Goal: Task Accomplishment & Management: Manage account settings

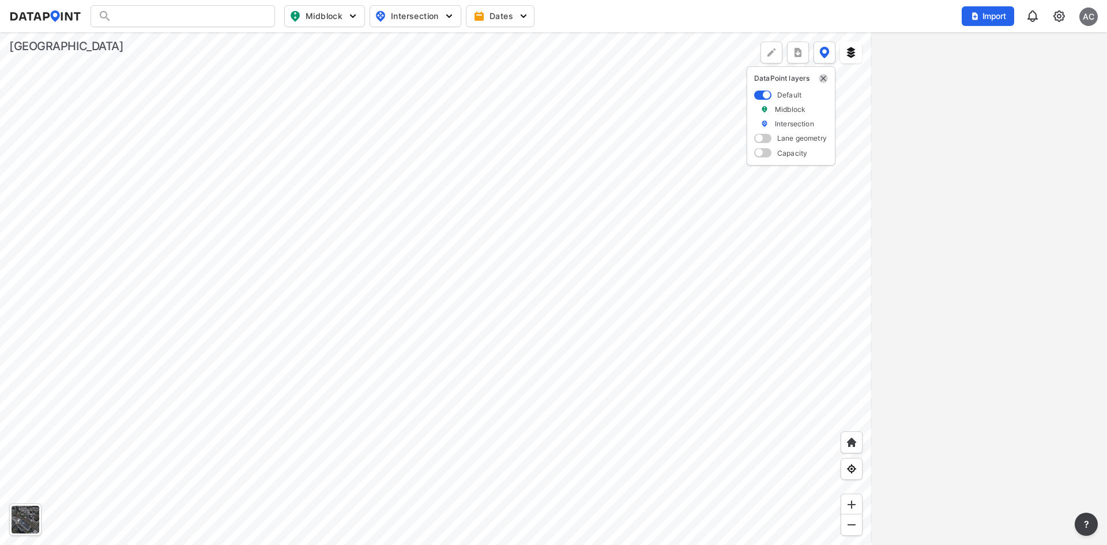
click at [824, 82] on img "delete" at bounding box center [823, 78] width 9 height 9
click at [1084, 18] on div "AC" at bounding box center [1089, 16] width 18 height 18
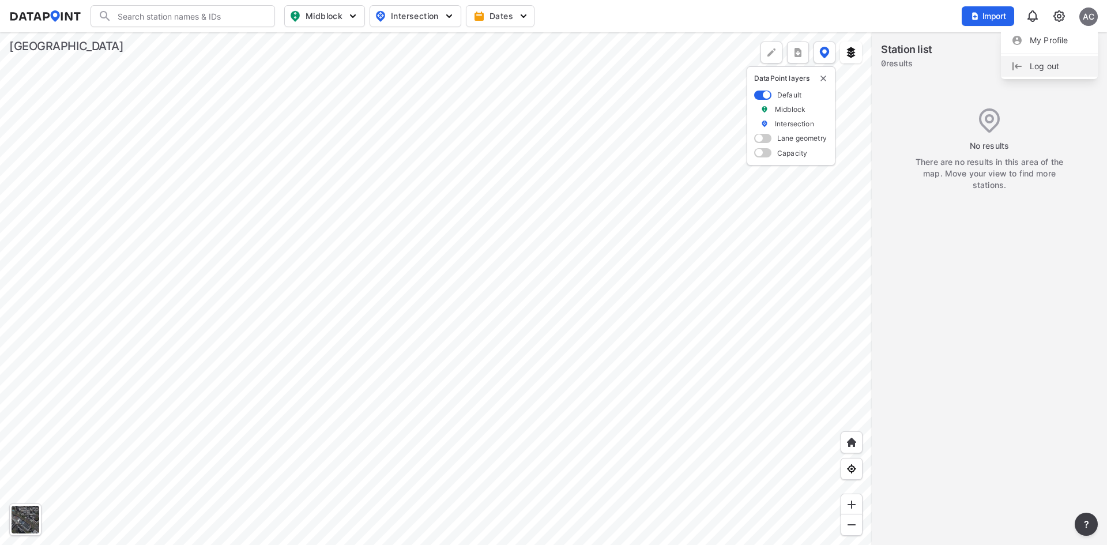
click at [1069, 66] on p "Log out" at bounding box center [1049, 66] width 97 height 21
click at [1021, 22] on button "Sign in" at bounding box center [1028, 16] width 42 height 21
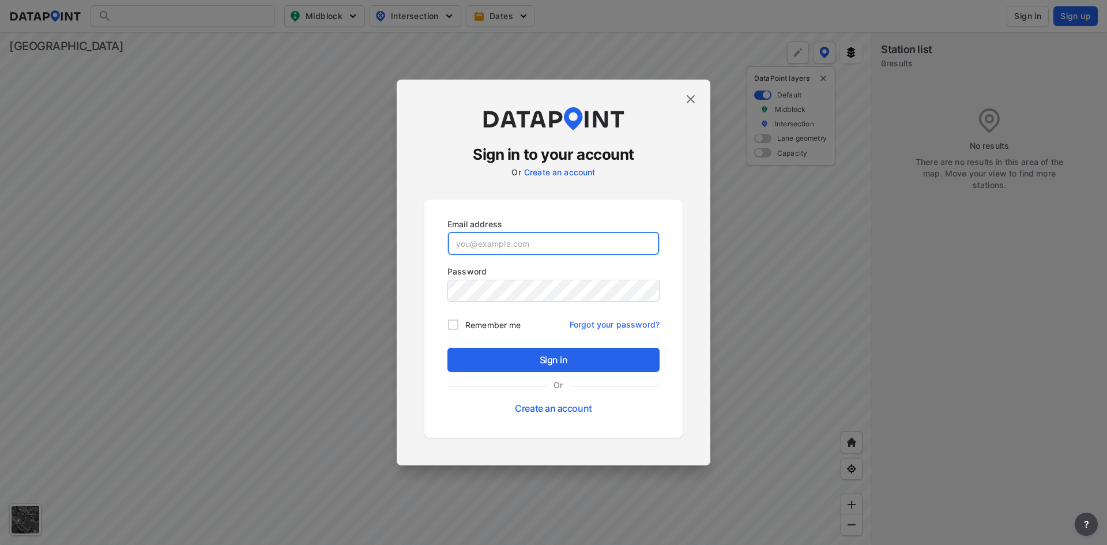
type input "adm_cobbcounty@data-point.io"
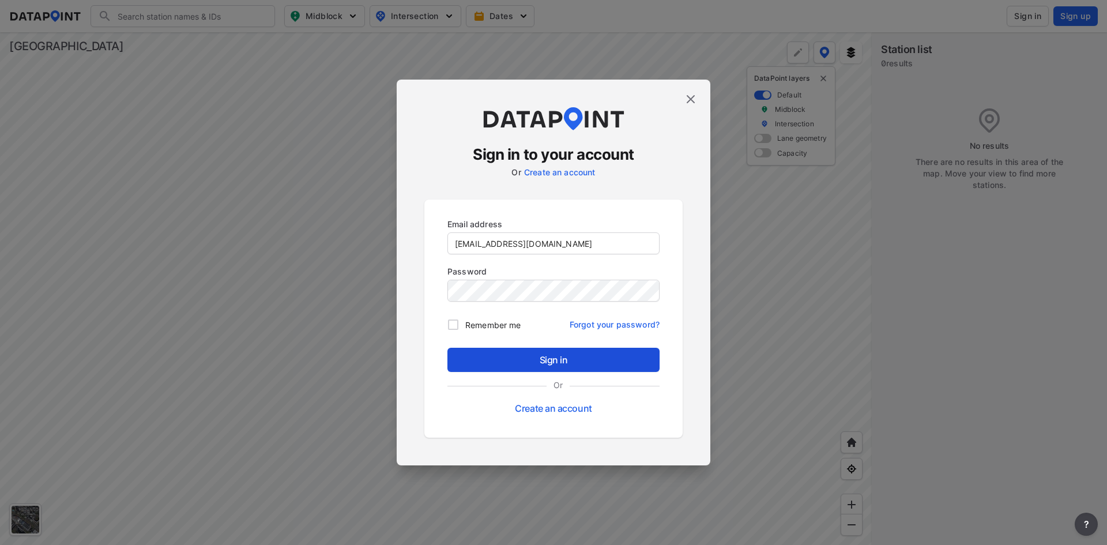
click at [542, 371] on button "Sign in" at bounding box center [554, 360] width 212 height 24
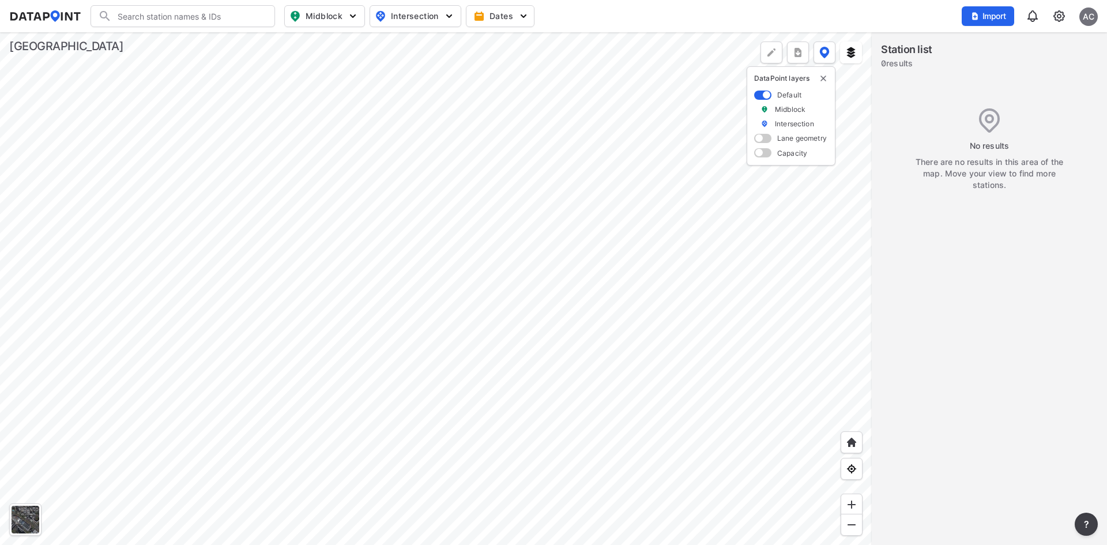
click at [551, 271] on div at bounding box center [436, 288] width 872 height 513
click at [652, 281] on div at bounding box center [436, 288] width 872 height 513
click at [601, 21] on div "Search Please enter a search term. Midblock Intersection Dates Import AC" at bounding box center [553, 16] width 1089 height 22
click at [1096, 22] on div "Import AC" at bounding box center [1030, 16] width 136 height 27
click at [1086, 22] on div "AC" at bounding box center [1089, 16] width 18 height 18
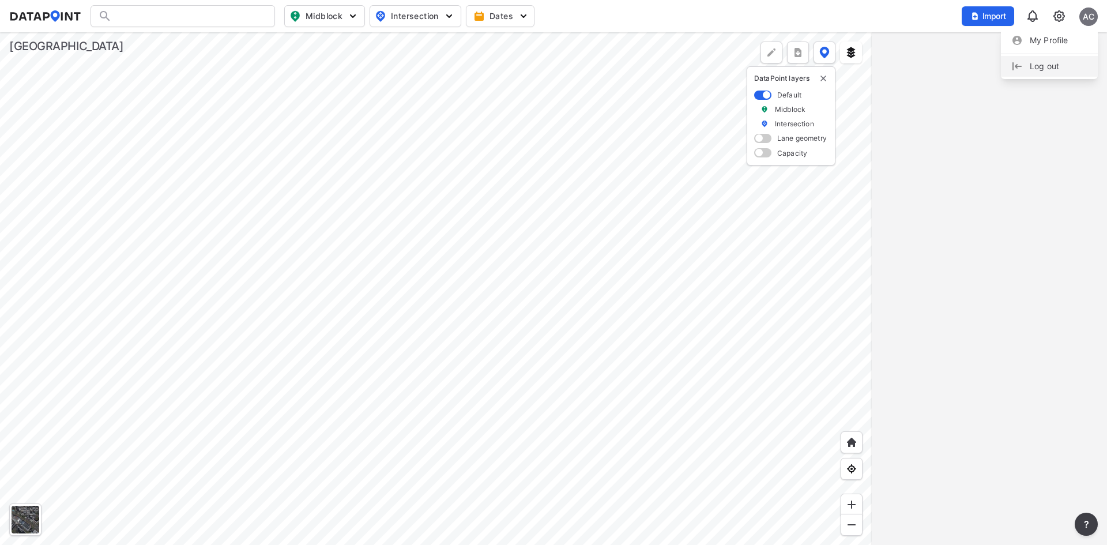
click at [1041, 69] on p "Log out" at bounding box center [1049, 66] width 97 height 21
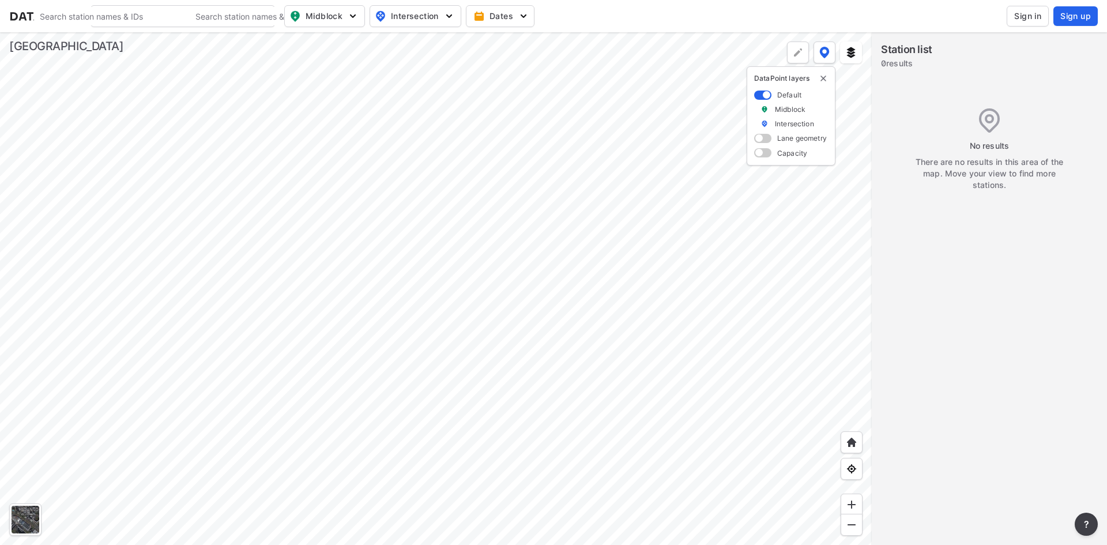
click at [391, 397] on div at bounding box center [436, 288] width 872 height 513
click at [673, 187] on div at bounding box center [436, 288] width 872 height 513
click at [943, 235] on div at bounding box center [989, 417] width 235 height 478
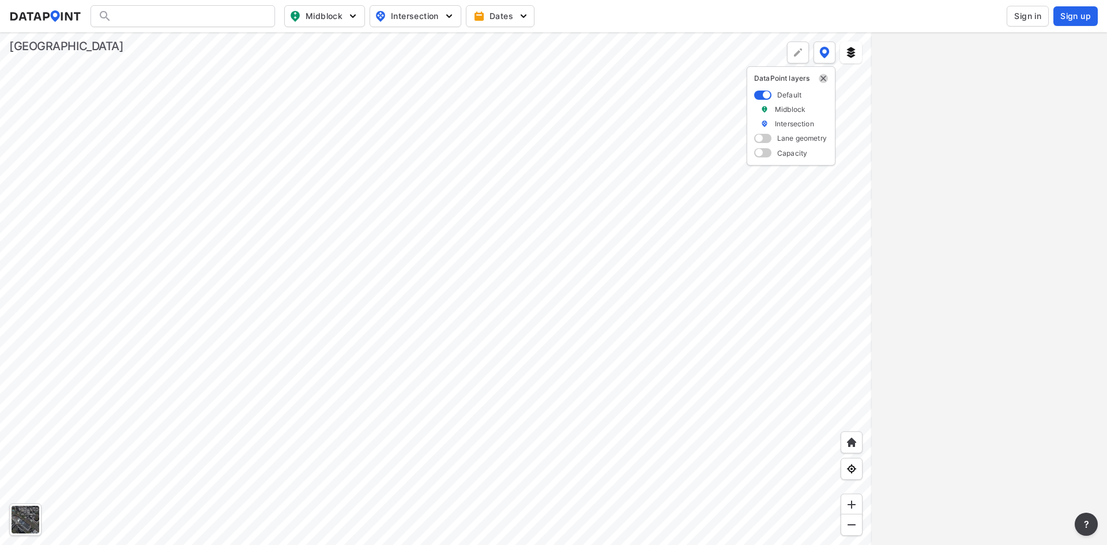
click at [822, 78] on img "delete" at bounding box center [823, 78] width 9 height 9
click at [1020, 15] on span "Sign in" at bounding box center [1027, 16] width 27 height 12
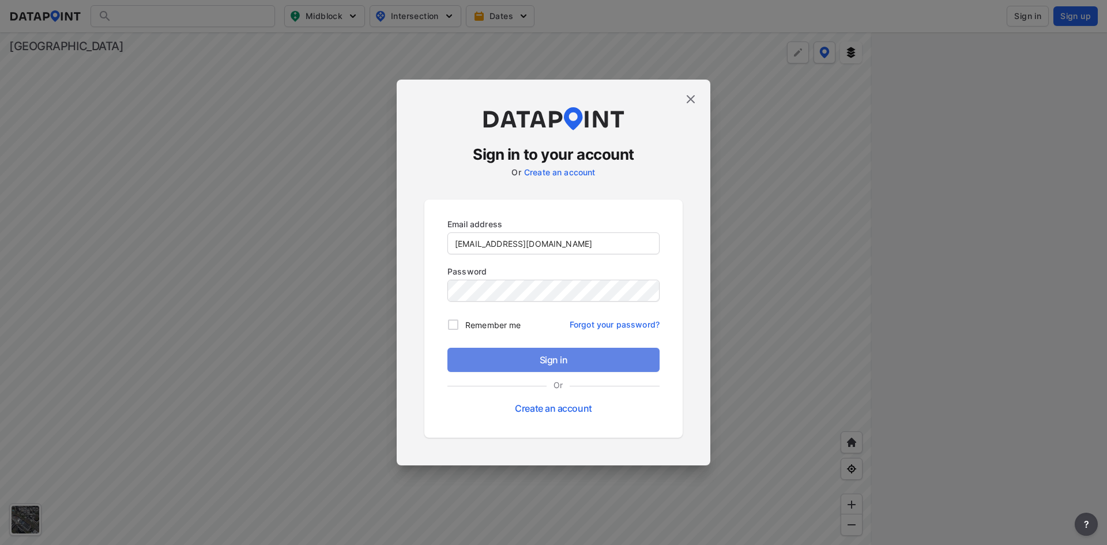
click at [522, 351] on button "Sign in" at bounding box center [554, 360] width 212 height 24
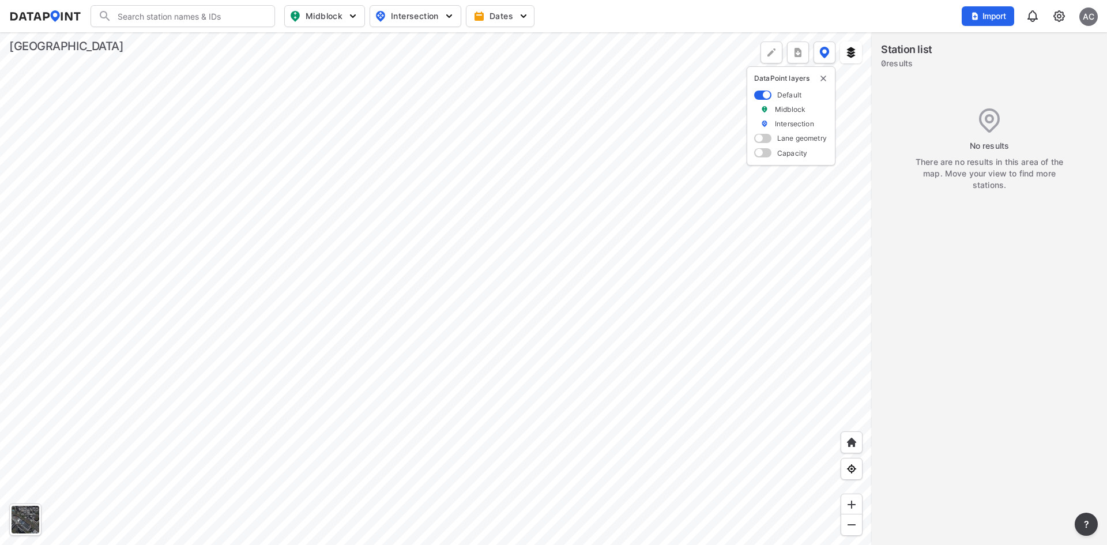
click at [667, 365] on div at bounding box center [436, 288] width 872 height 513
click at [196, 104] on div at bounding box center [436, 288] width 872 height 513
click at [1061, 14] on img at bounding box center [1059, 16] width 14 height 14
click at [1005, 60] on link "User management" at bounding box center [1009, 65] width 99 height 12
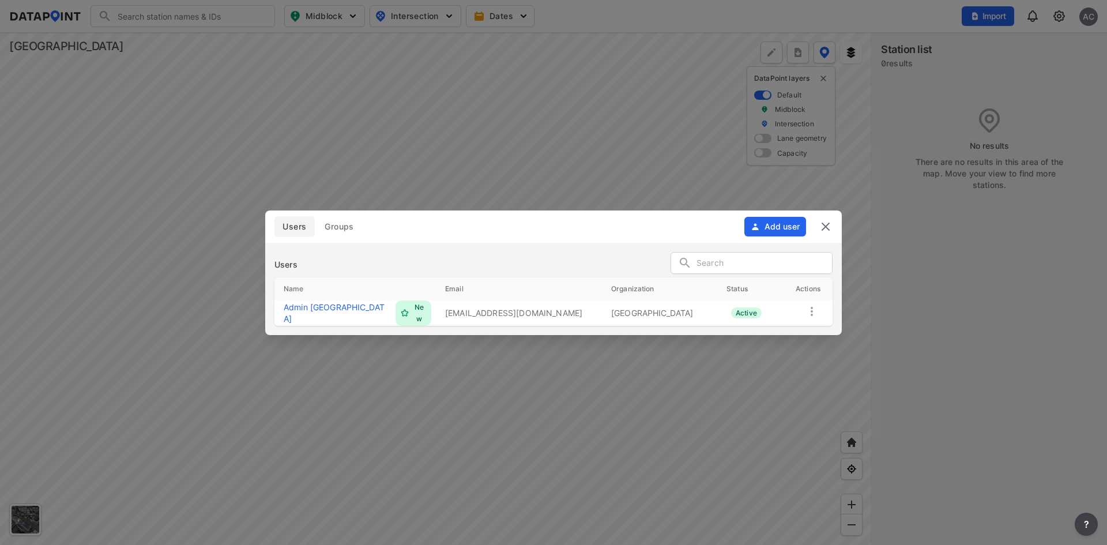
click at [823, 227] on img at bounding box center [826, 227] width 14 height 14
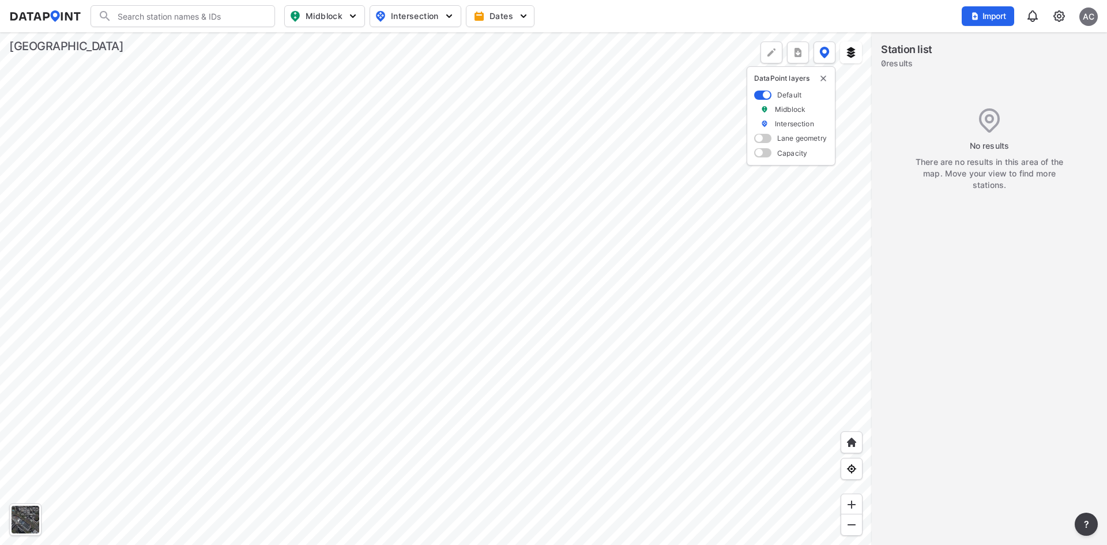
click at [1062, 18] on img at bounding box center [1059, 16] width 14 height 14
click at [1011, 120] on p "Data sharing" at bounding box center [1010, 111] width 120 height 21
click at [994, 111] on link "Data sharing" at bounding box center [1009, 112] width 99 height 12
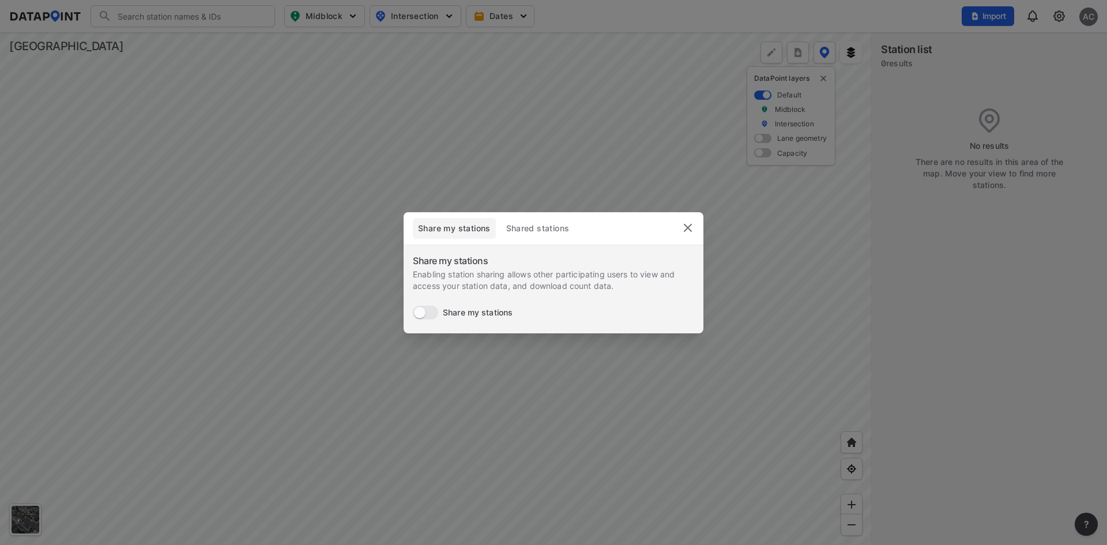
click at [527, 224] on span "Shared stations" at bounding box center [537, 229] width 65 height 12
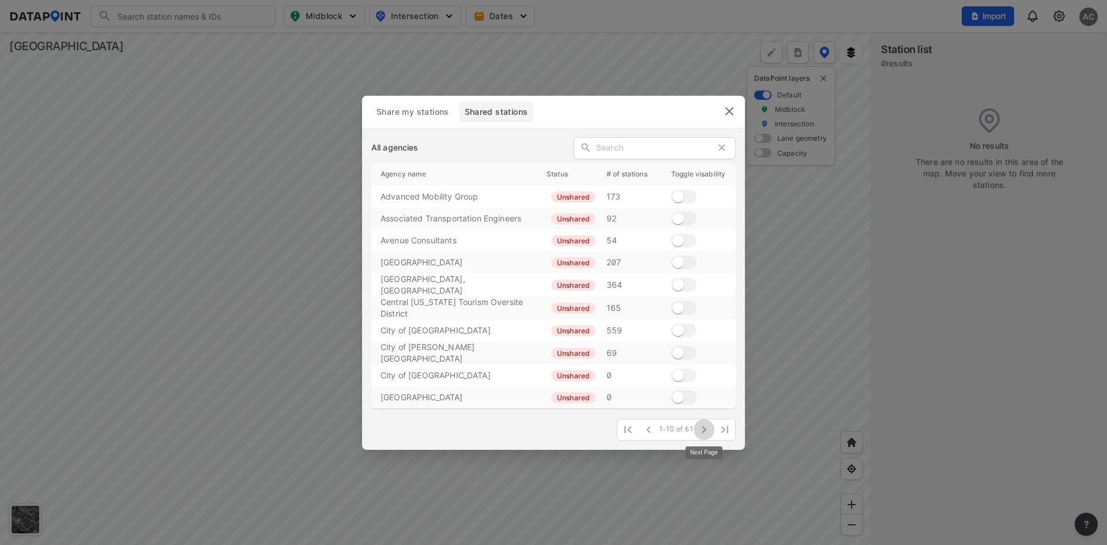
click at [709, 429] on icon "button" at bounding box center [704, 430] width 14 height 14
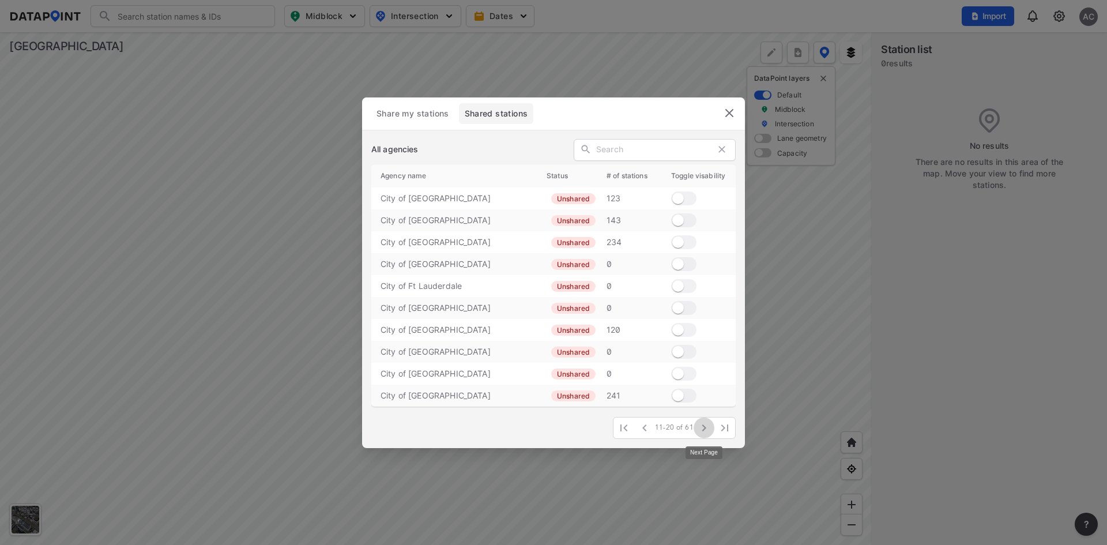
click at [709, 429] on icon "button" at bounding box center [704, 428] width 14 height 14
click at [709, 429] on icon "button" at bounding box center [704, 429] width 14 height 14
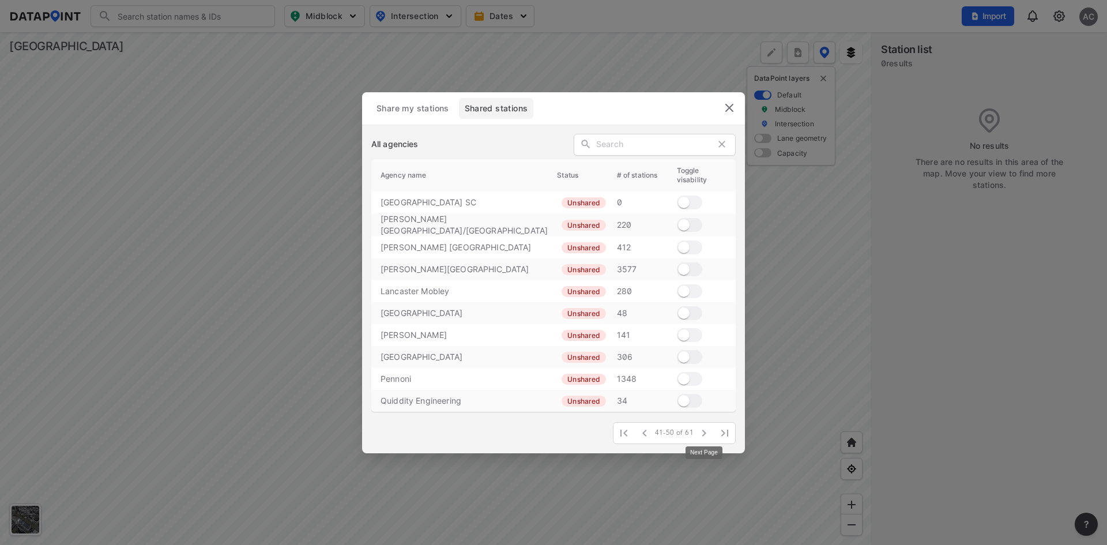
click at [709, 429] on icon "button" at bounding box center [704, 433] width 14 height 14
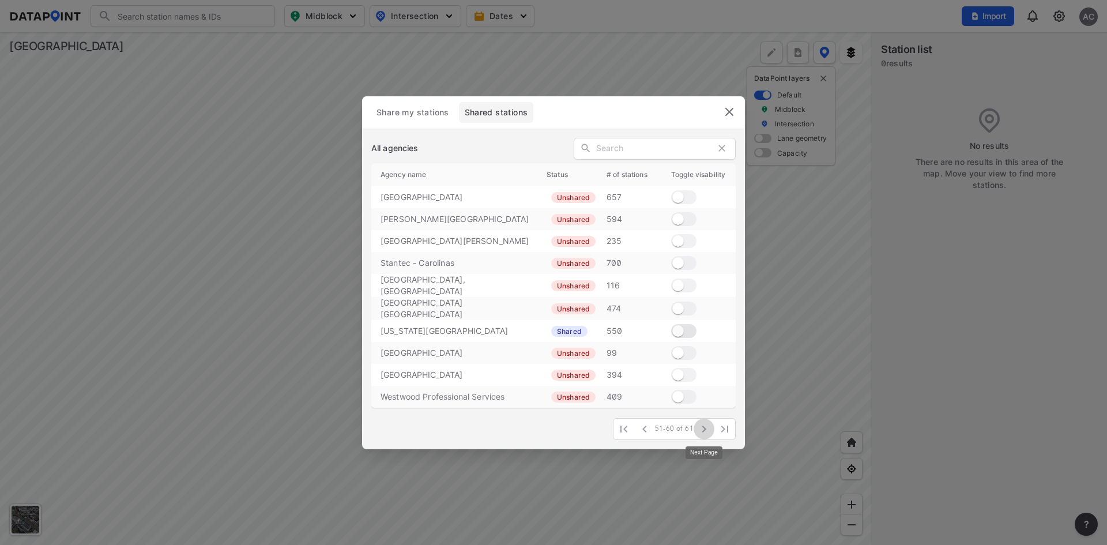
click at [709, 429] on icon "button" at bounding box center [704, 429] width 14 height 14
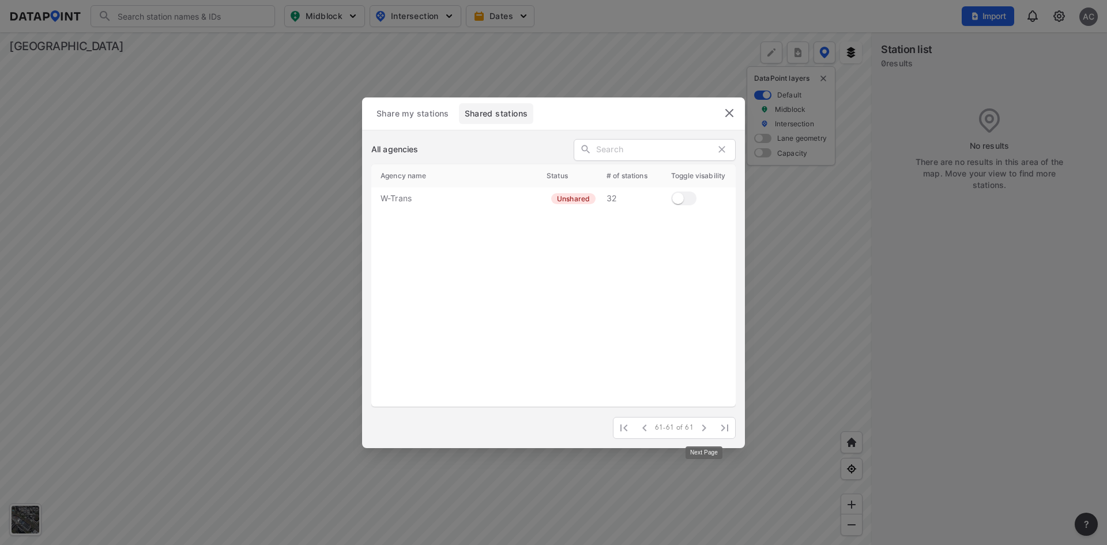
click at [709, 429] on span at bounding box center [704, 428] width 21 height 21
click at [731, 122] on button "delete" at bounding box center [729, 112] width 31 height 31
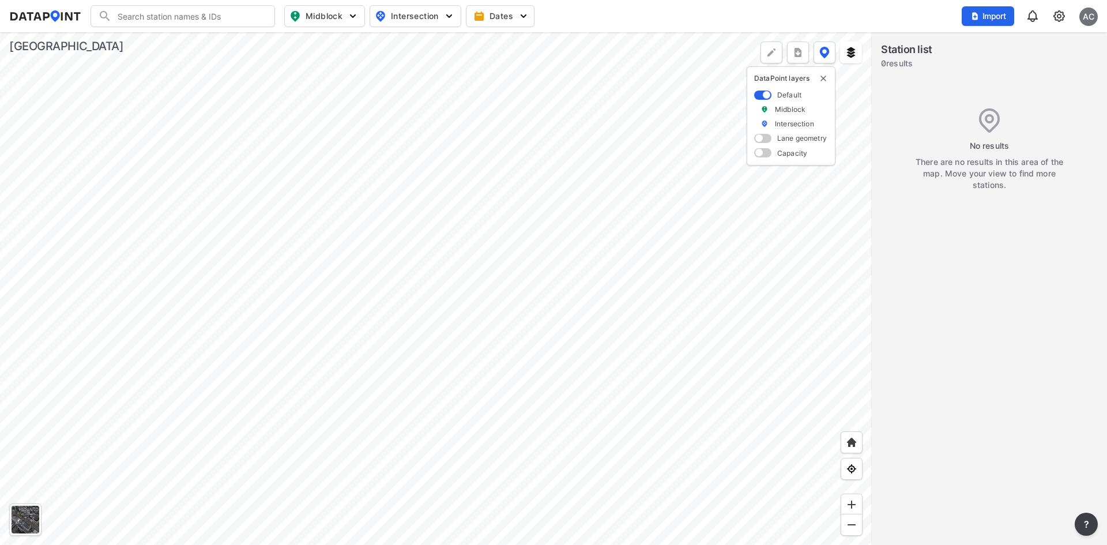
click at [826, 80] on img "delete" at bounding box center [823, 78] width 9 height 9
click at [824, 78] on img "delete" at bounding box center [823, 78] width 9 height 9
click at [1089, 16] on div "AC" at bounding box center [1089, 16] width 18 height 18
click at [1032, 68] on p "Log out" at bounding box center [1049, 66] width 97 height 21
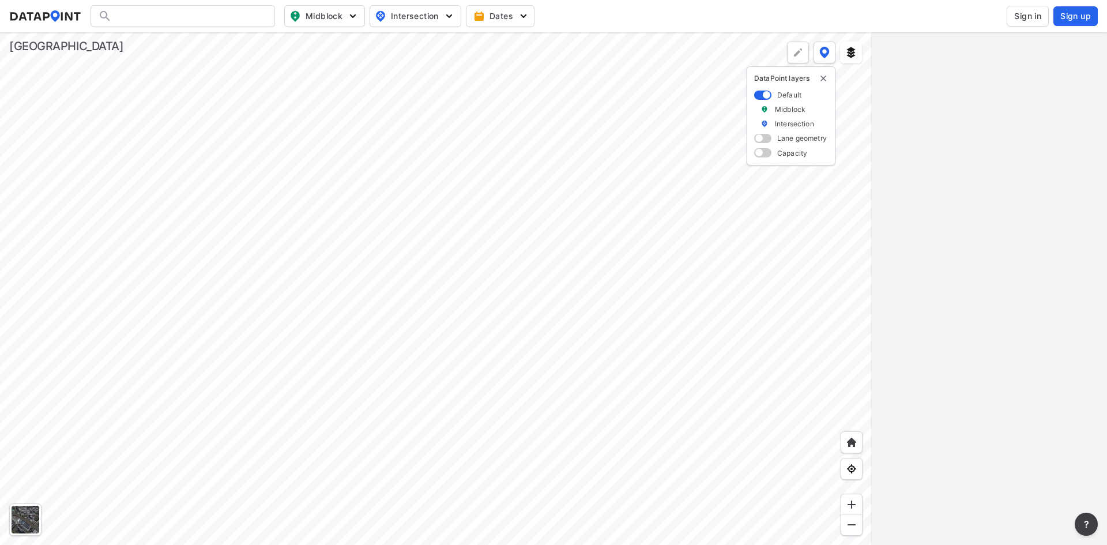
click at [825, 79] on img "delete" at bounding box center [823, 78] width 9 height 9
click at [822, 78] on img "delete" at bounding box center [823, 78] width 9 height 9
click at [824, 77] on img "delete" at bounding box center [823, 78] width 9 height 9
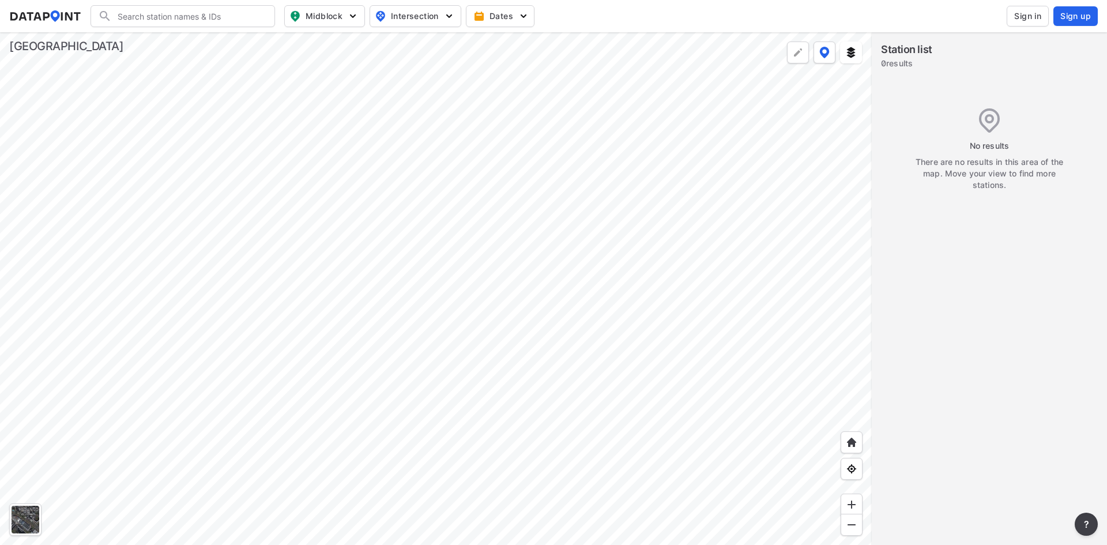
click at [616, 253] on div at bounding box center [436, 288] width 872 height 513
click at [594, 386] on div at bounding box center [436, 288] width 872 height 513
click at [1021, 15] on span "Sign in" at bounding box center [1027, 16] width 27 height 12
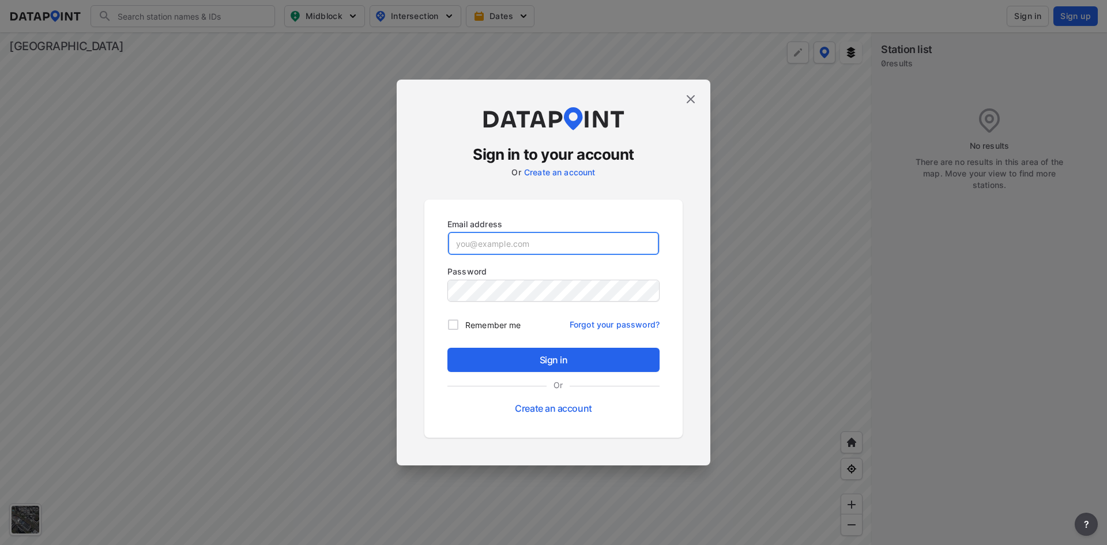
type input "adm_cobbcounty@data-point.io"
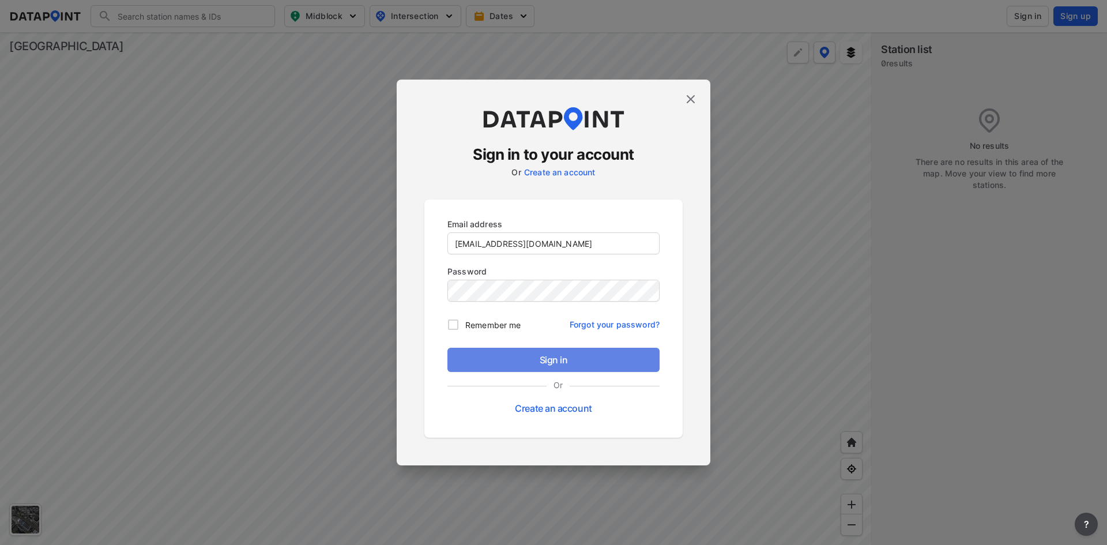
click at [528, 356] on span "Sign in" at bounding box center [554, 360] width 194 height 14
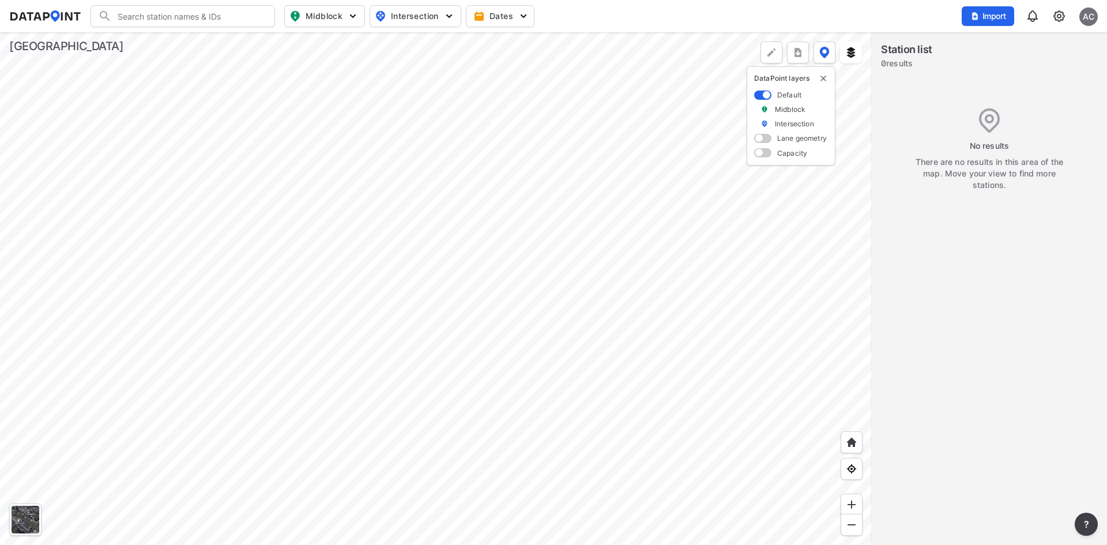
click at [1059, 20] on img at bounding box center [1059, 16] width 14 height 14
click at [1001, 87] on link "Station management" at bounding box center [1009, 86] width 99 height 12
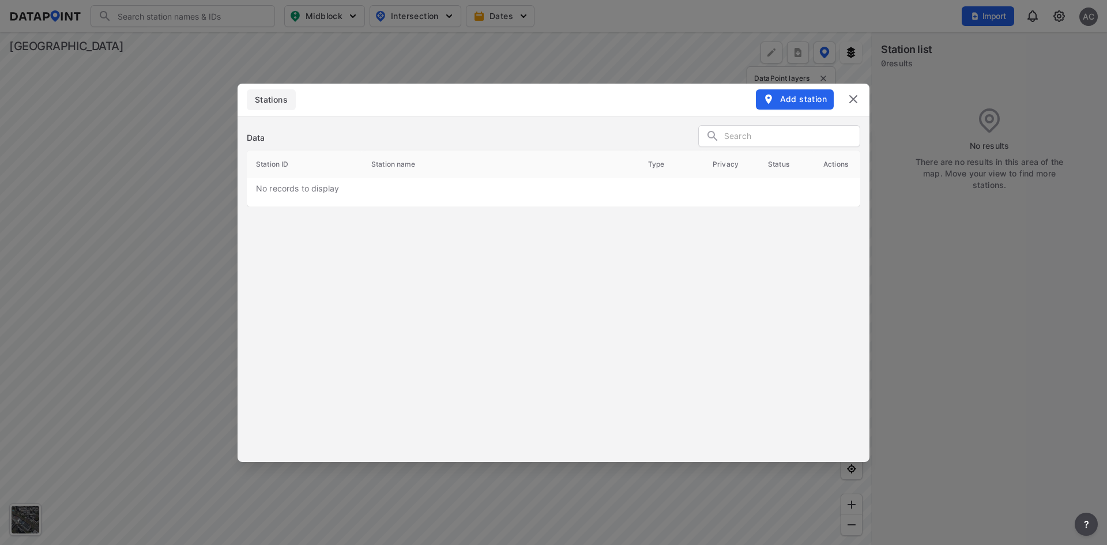
click at [790, 111] on header "Stations Add station" at bounding box center [554, 100] width 632 height 32
click at [796, 101] on span "Add station" at bounding box center [795, 99] width 64 height 12
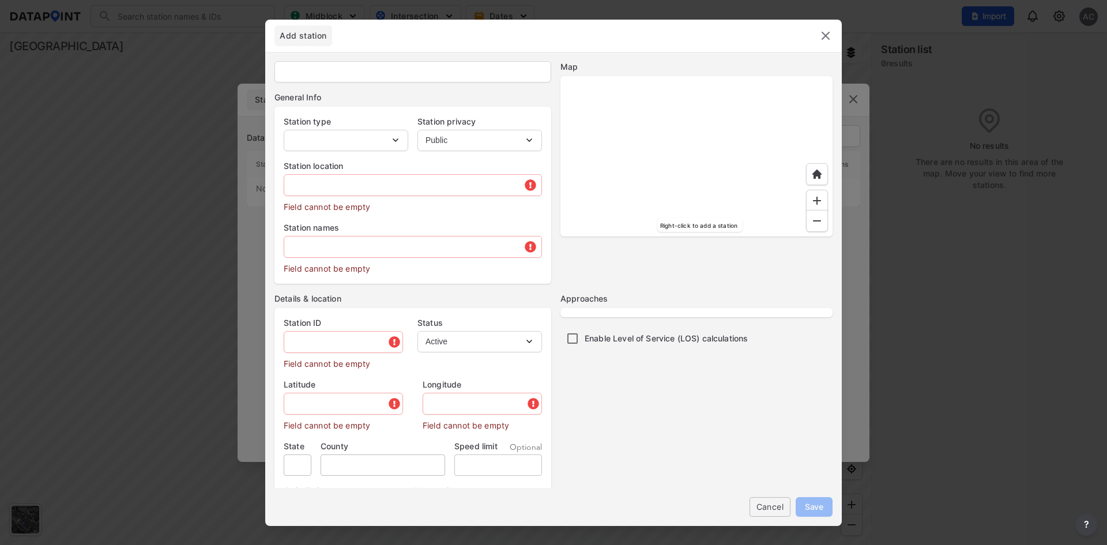
select select "1"
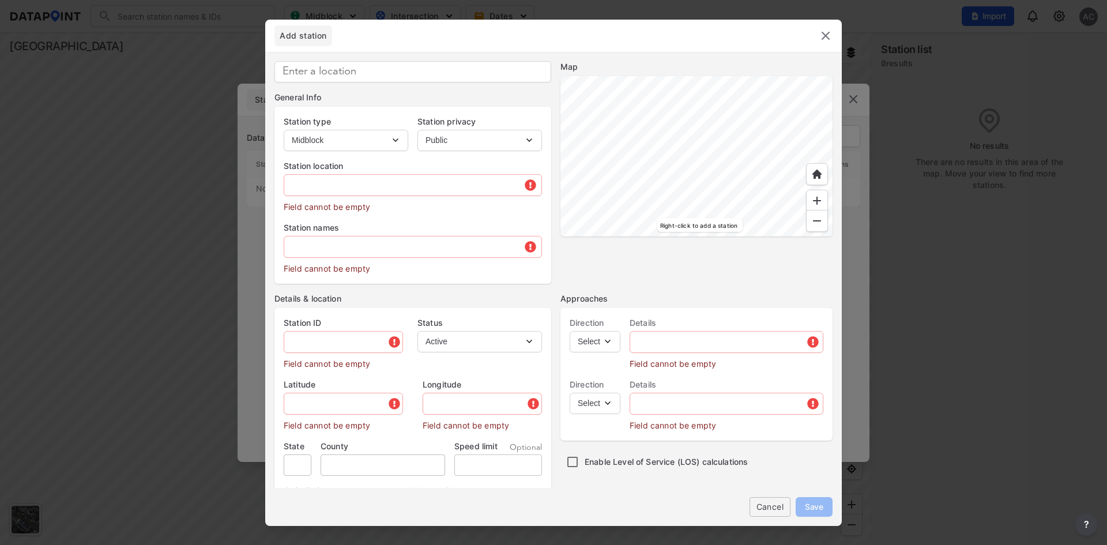
click at [708, 208] on div at bounding box center [697, 156] width 272 height 160
click at [806, 172] on div at bounding box center [697, 156] width 272 height 160
click at [702, 130] on div at bounding box center [697, 156] width 272 height 160
click at [728, 106] on div at bounding box center [697, 156] width 272 height 160
click at [721, 102] on div at bounding box center [697, 156] width 272 height 160
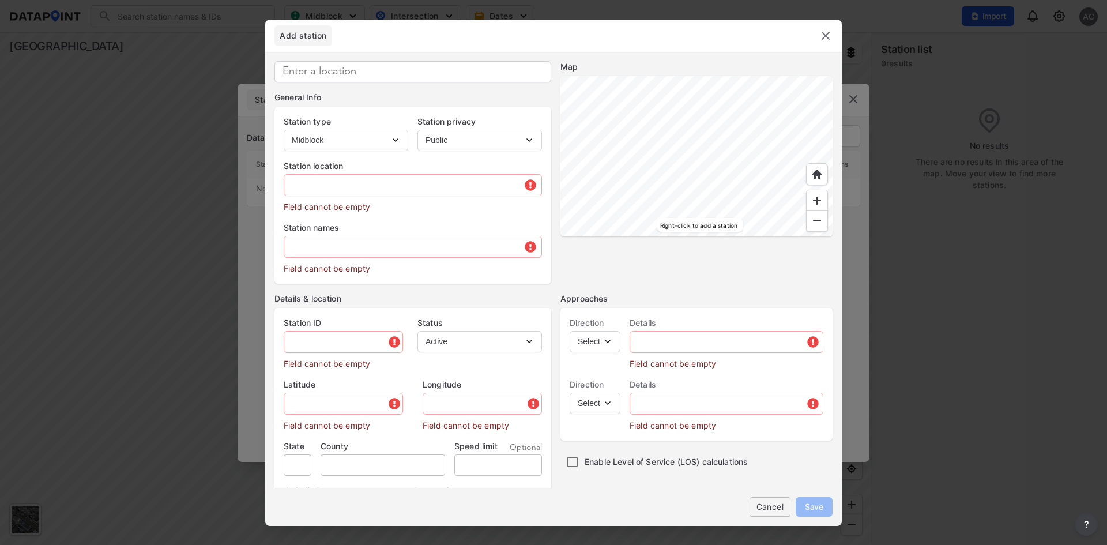
click at [725, 103] on div at bounding box center [697, 156] width 272 height 160
click at [661, 171] on div at bounding box center [697, 156] width 272 height 160
click at [655, 169] on div at bounding box center [697, 156] width 272 height 160
click at [664, 164] on div at bounding box center [697, 156] width 272 height 160
type input "33.935654"
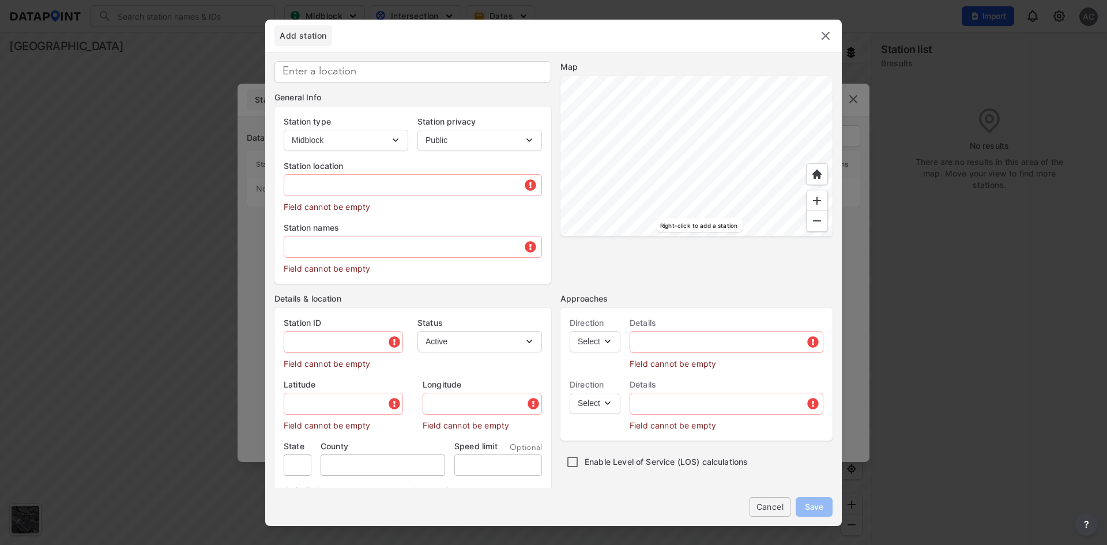
type input "-84.540690"
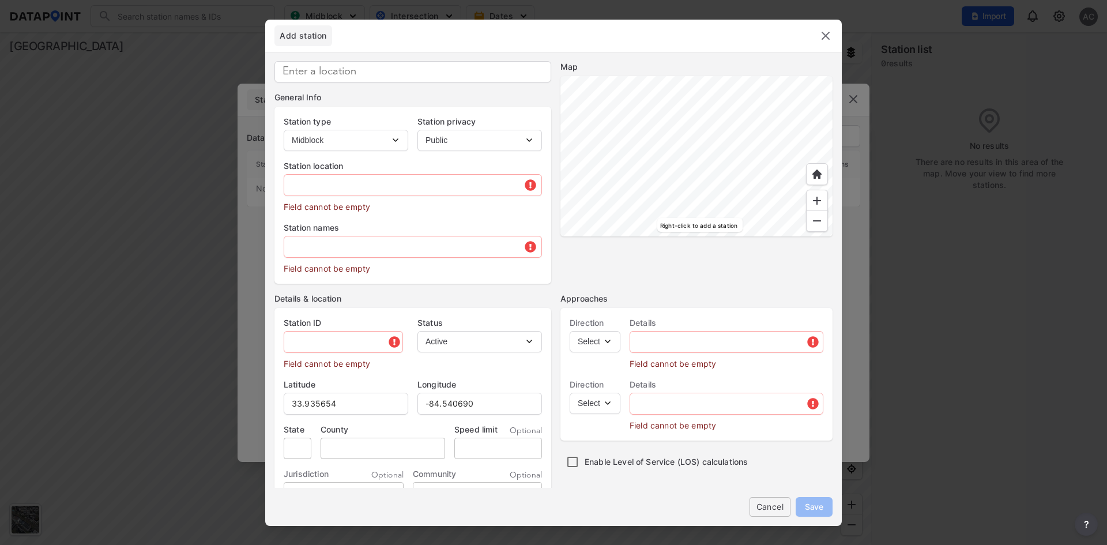
type input "15 Atlanta Rd SE, Marietta, GA 30060, USA"
type input "GA"
type input "US"
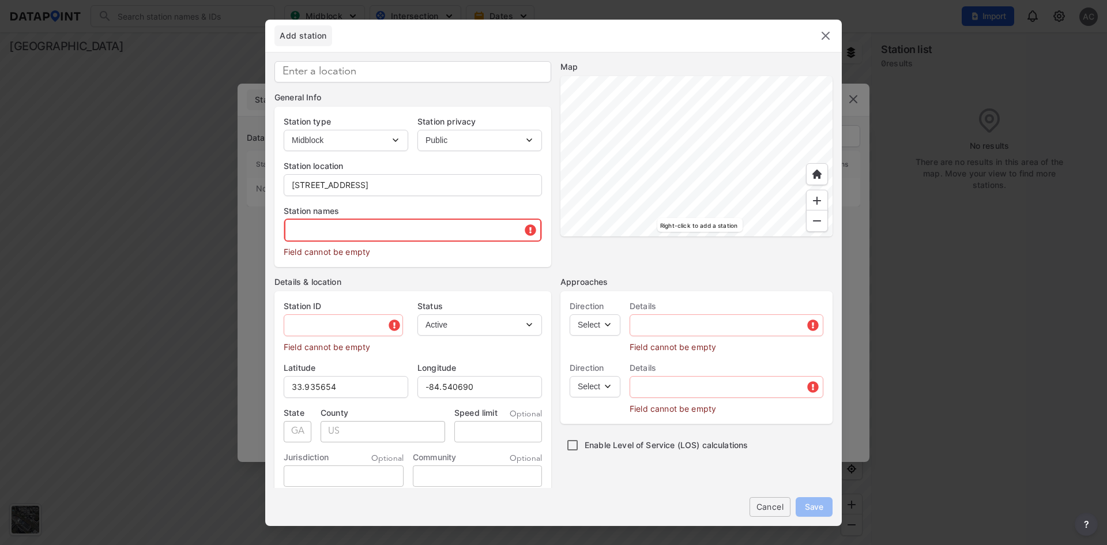
click at [338, 232] on input "text" at bounding box center [412, 230] width 257 height 23
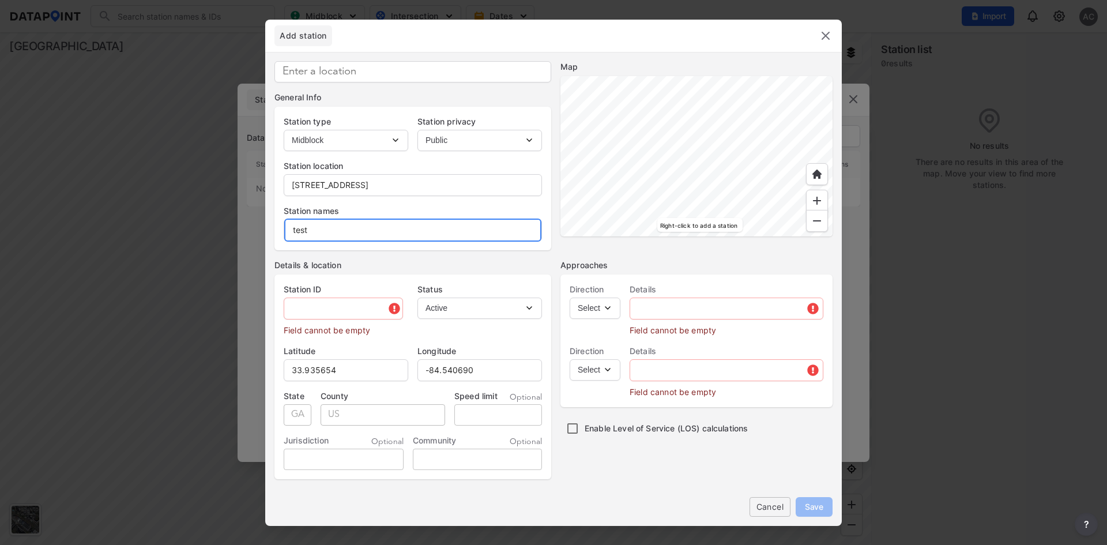
type input "test"
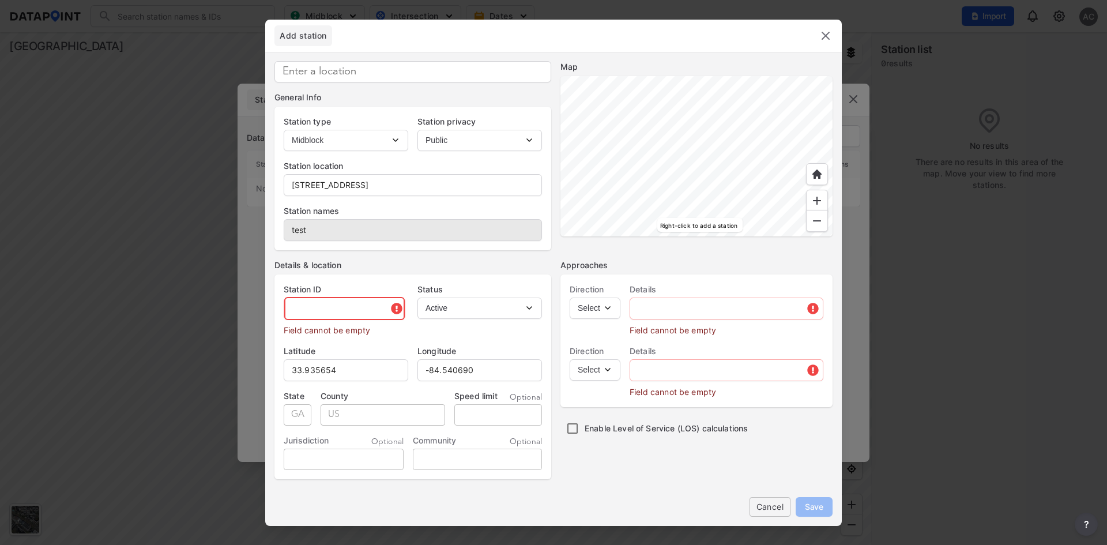
click at [329, 305] on input "text" at bounding box center [344, 308] width 121 height 23
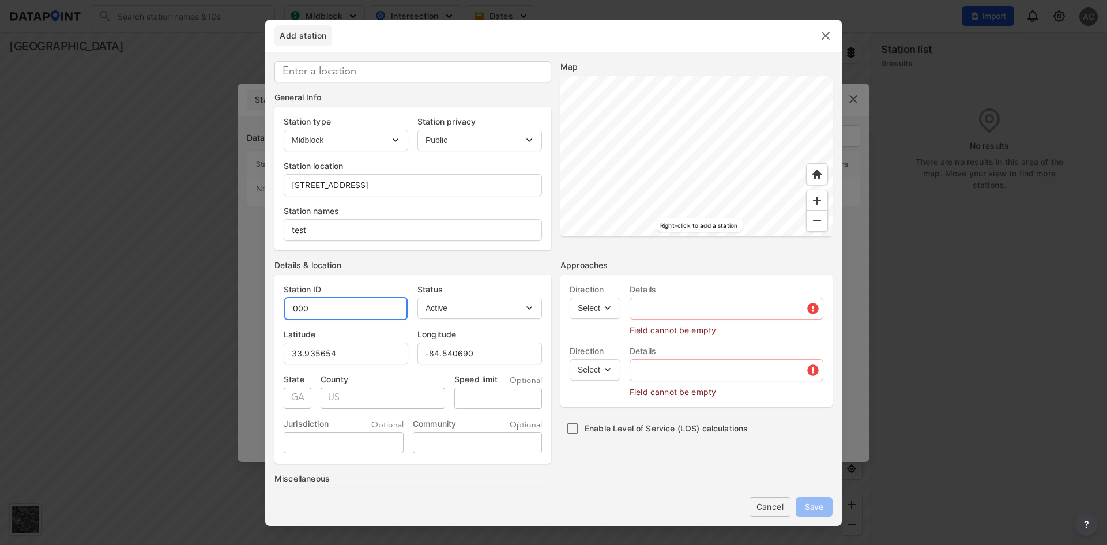
type input "000"
click at [592, 303] on select "Select EB NB SB WB" at bounding box center [595, 308] width 51 height 21
select select "EB"
click at [570, 298] on select "Select EB NB SB WB" at bounding box center [595, 308] width 51 height 21
click at [591, 369] on select "Select WB" at bounding box center [595, 369] width 51 height 21
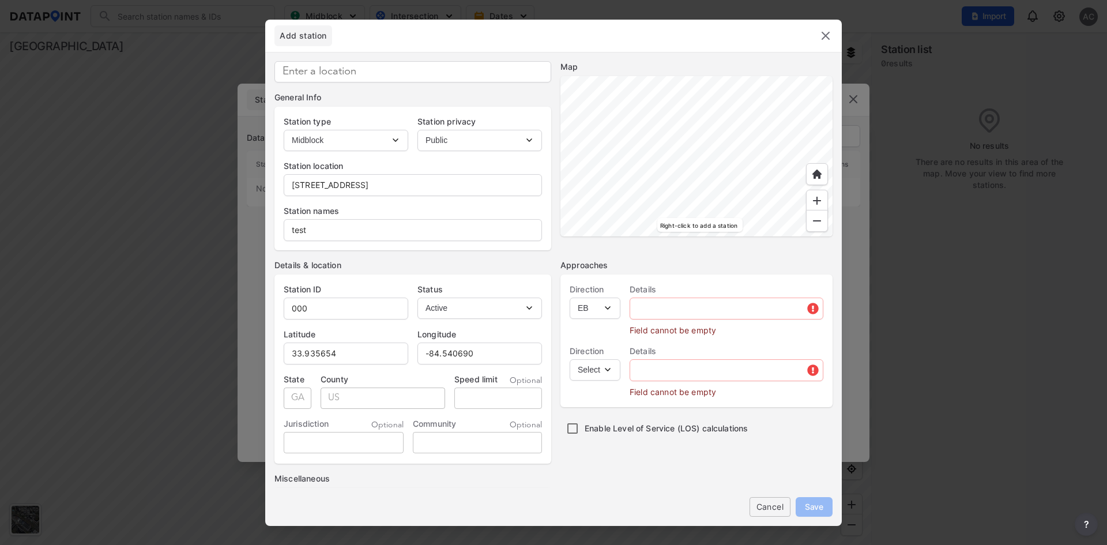
select select "WB"
click at [570, 359] on select "Select WB" at bounding box center [595, 369] width 51 height 21
click at [668, 306] on input "text" at bounding box center [726, 308] width 193 height 23
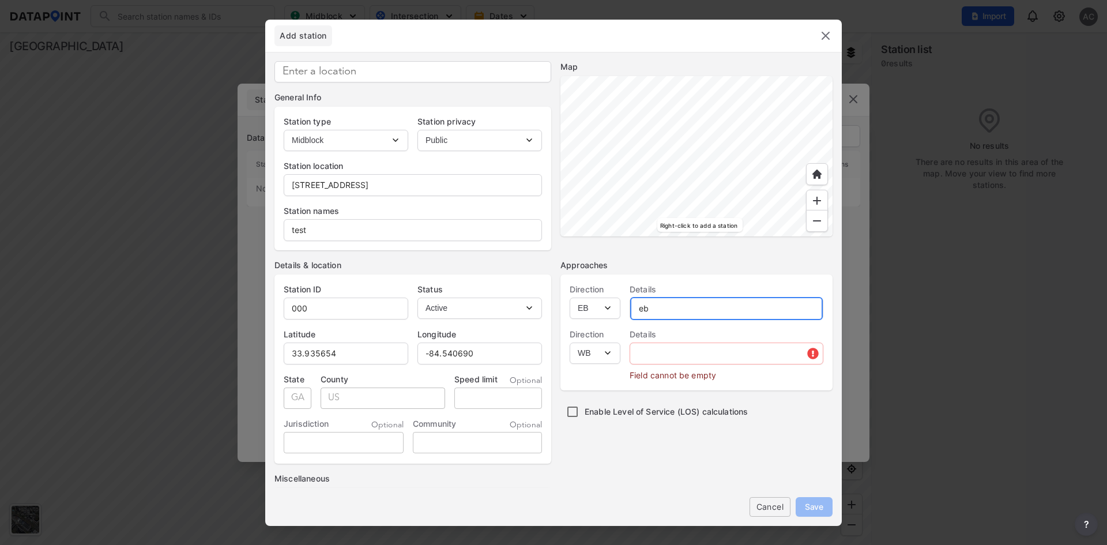
type input "eb"
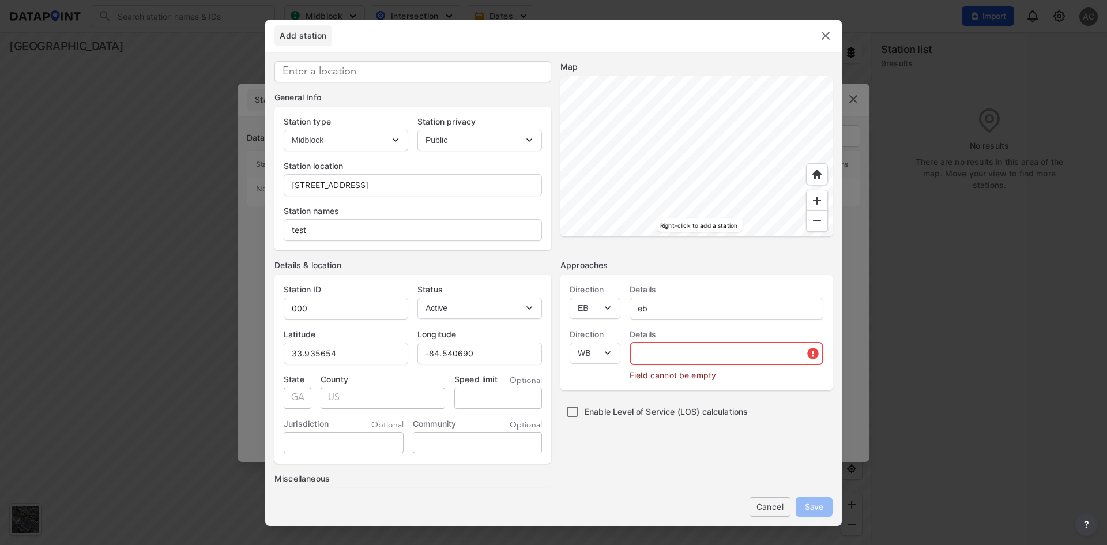
click at [668, 351] on input "text" at bounding box center [726, 353] width 193 height 23
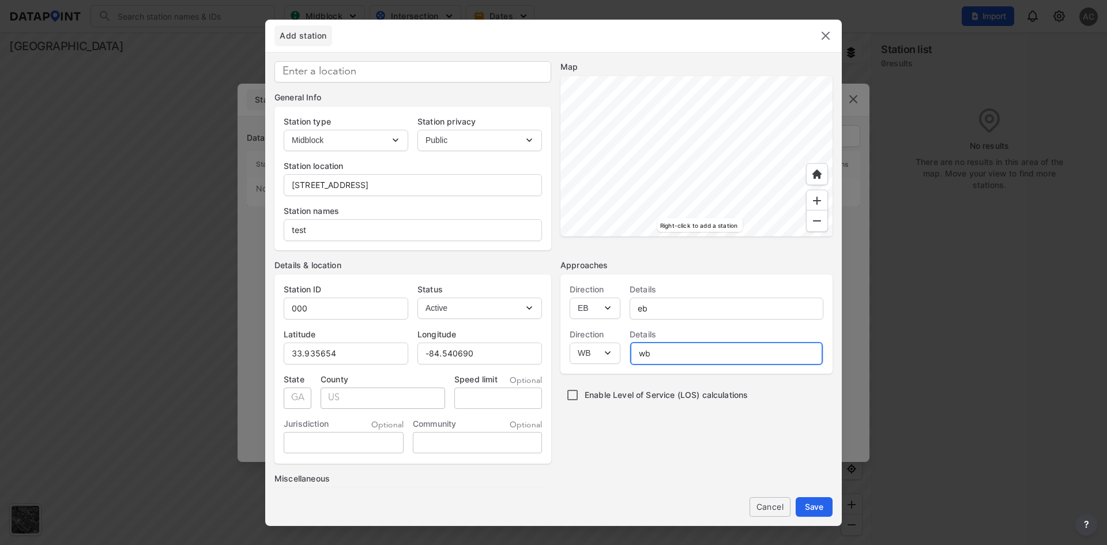
type input "wb"
click at [625, 177] on div at bounding box center [697, 156] width 272 height 160
click at [629, 190] on div at bounding box center [697, 156] width 272 height 160
click at [802, 505] on button "Save" at bounding box center [814, 507] width 37 height 20
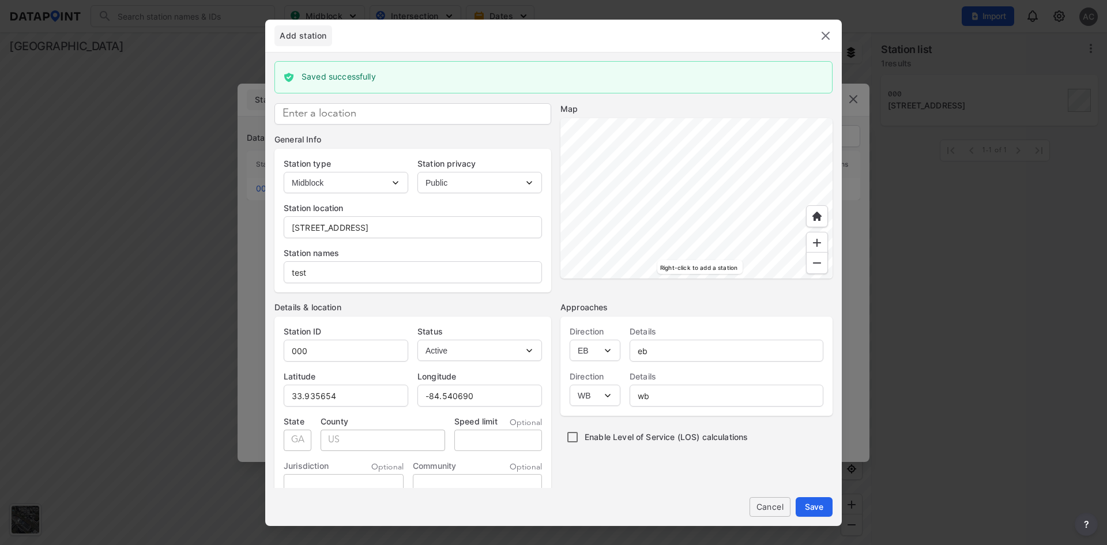
click at [826, 35] on img at bounding box center [826, 36] width 14 height 14
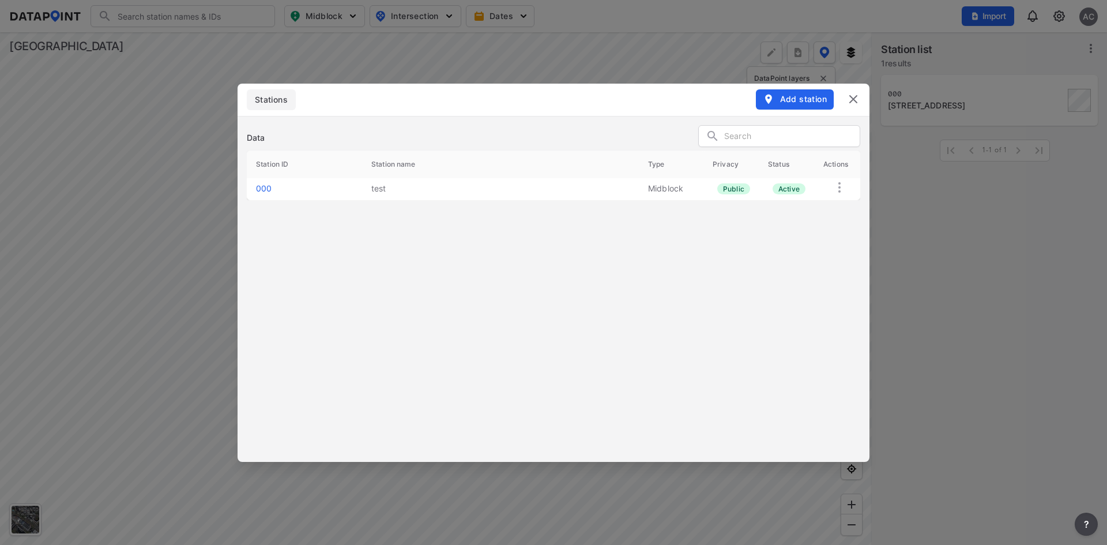
click at [859, 101] on img at bounding box center [854, 99] width 14 height 14
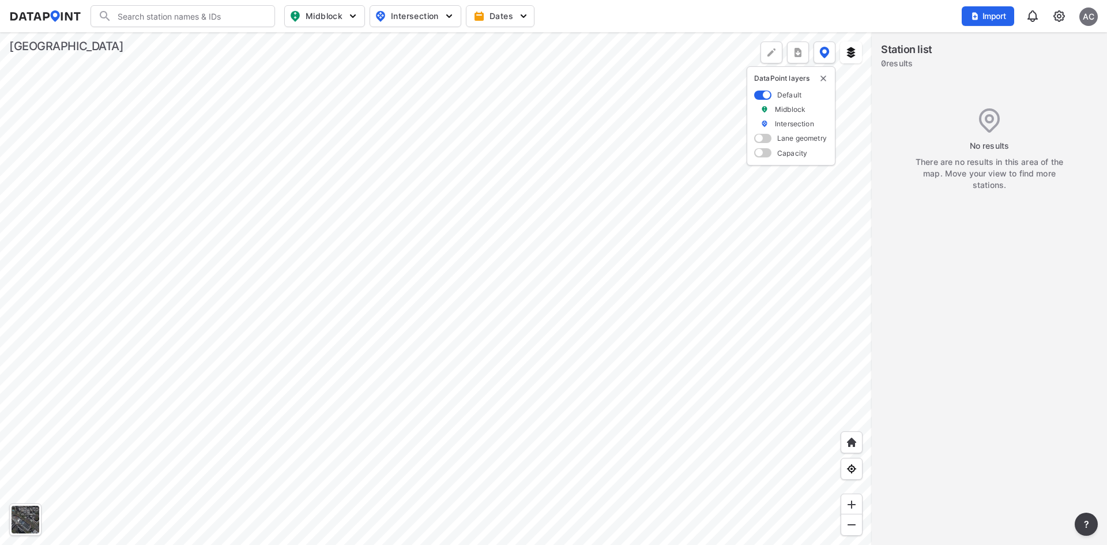
click at [1059, 16] on img at bounding box center [1059, 16] width 14 height 14
click at [989, 113] on link "Data sharing" at bounding box center [1009, 112] width 99 height 12
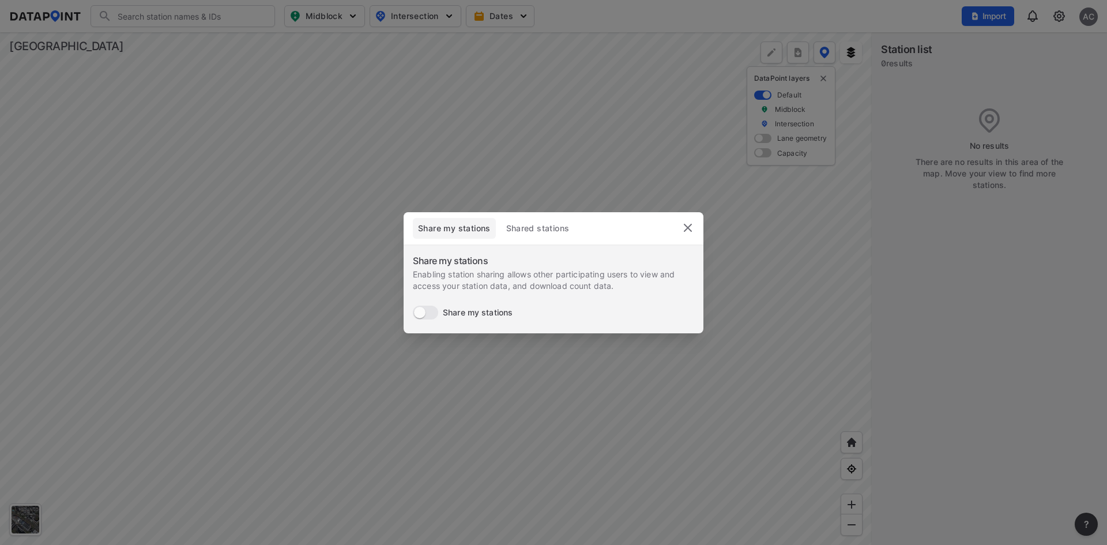
click at [533, 227] on span "Shared stations" at bounding box center [537, 229] width 65 height 12
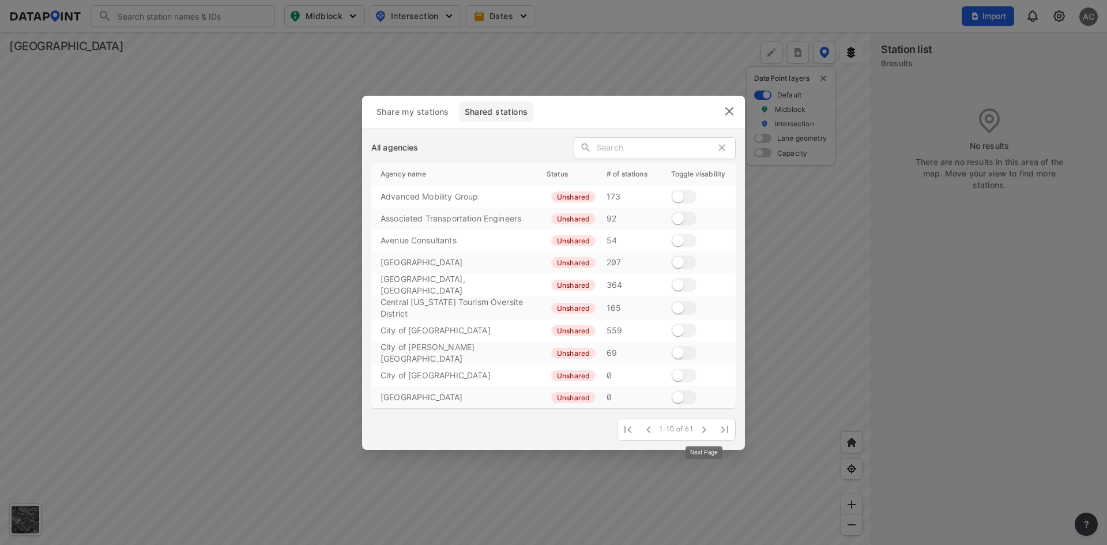
click at [702, 430] on icon "button" at bounding box center [704, 430] width 14 height 14
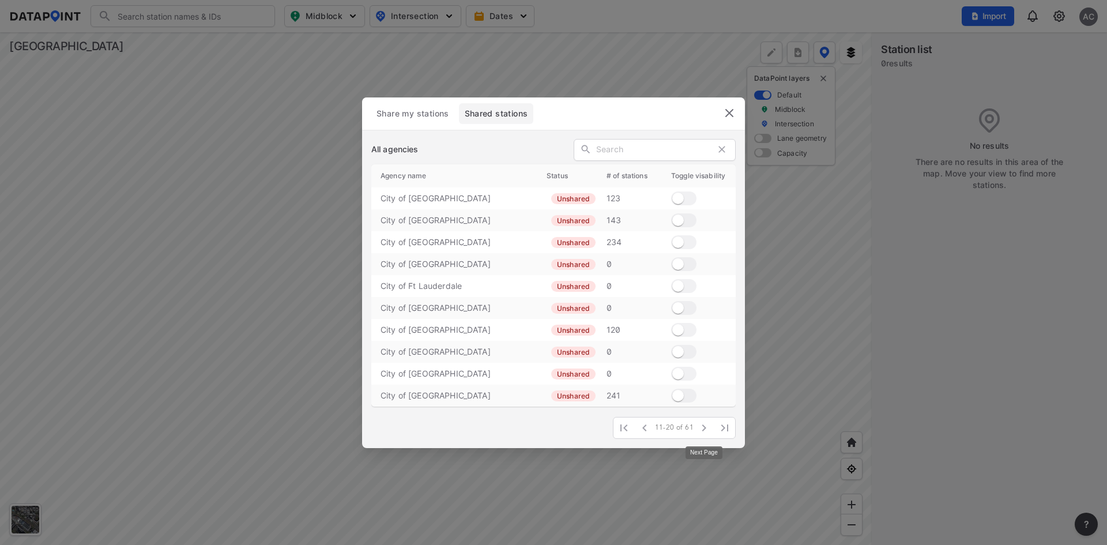
click at [705, 427] on icon "button" at bounding box center [704, 427] width 4 height 7
click at [705, 427] on icon "button" at bounding box center [704, 428] width 4 height 7
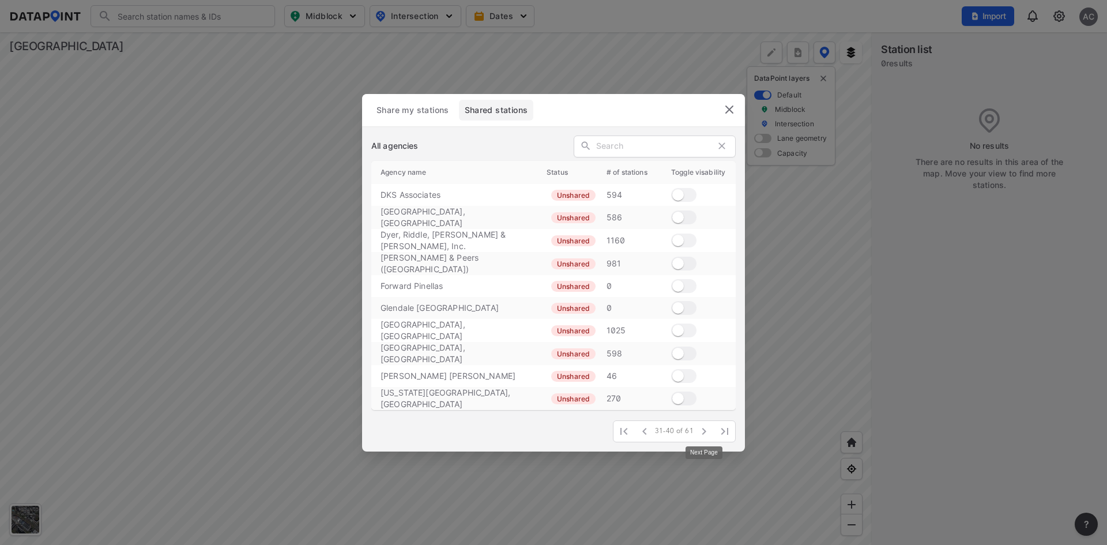
click at [705, 428] on icon "button" at bounding box center [704, 431] width 4 height 7
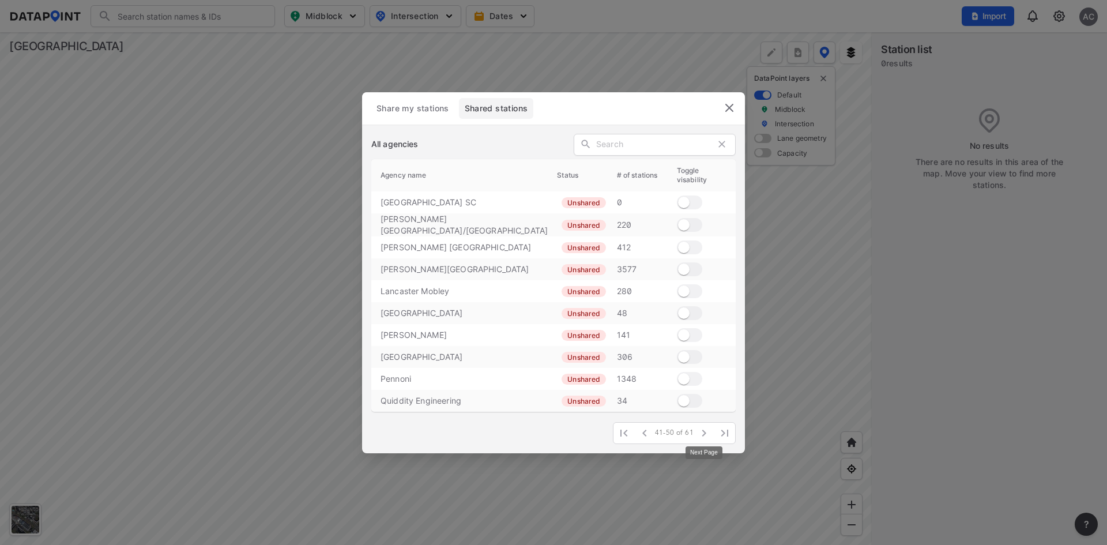
click at [705, 430] on icon "button" at bounding box center [704, 433] width 4 height 7
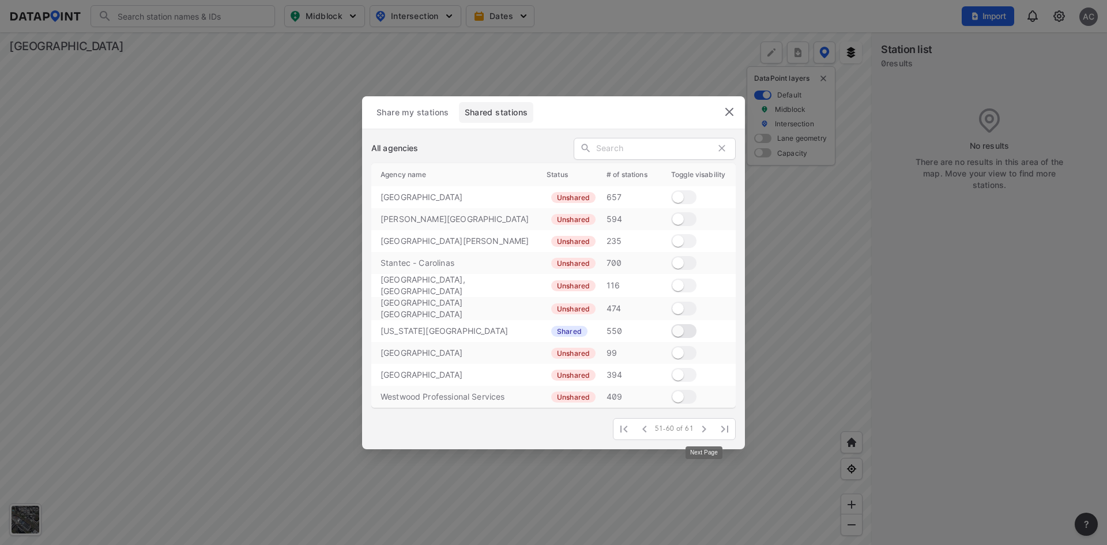
click at [705, 427] on icon "button" at bounding box center [704, 429] width 4 height 7
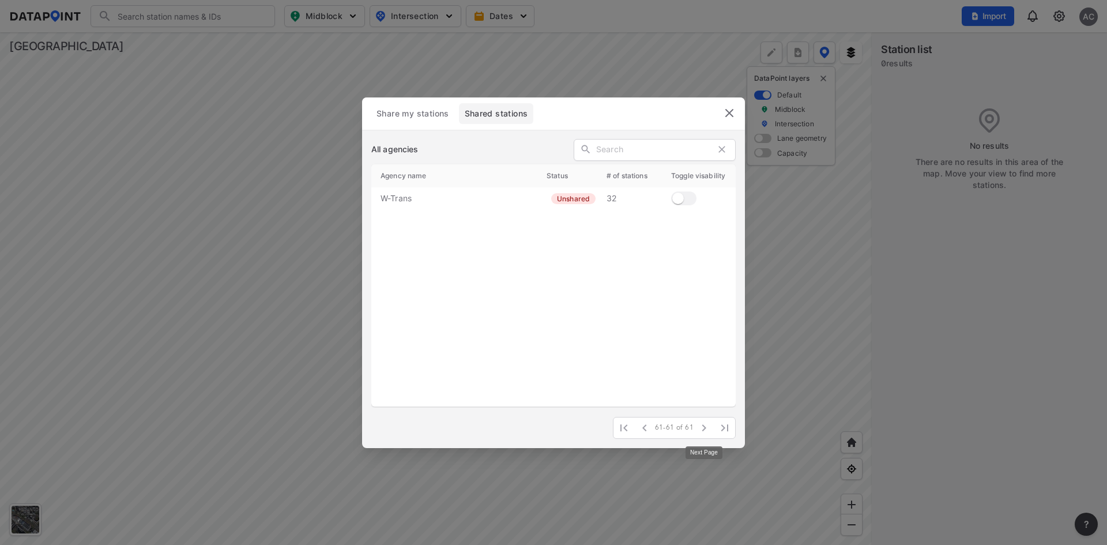
click at [705, 427] on span at bounding box center [704, 428] width 21 height 21
click at [640, 431] on icon "button" at bounding box center [645, 428] width 14 height 14
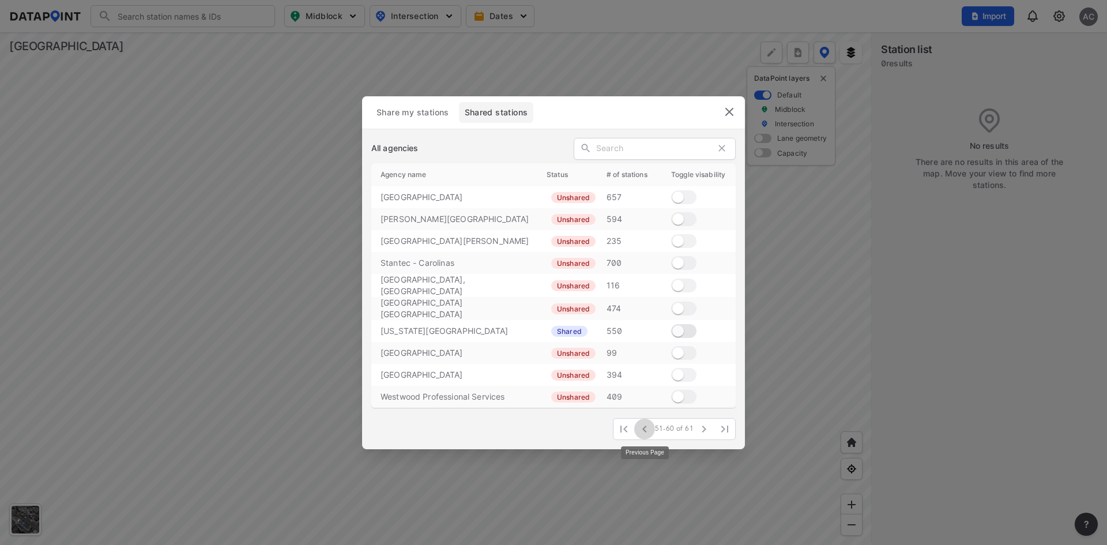
click at [649, 429] on icon "button" at bounding box center [645, 429] width 14 height 14
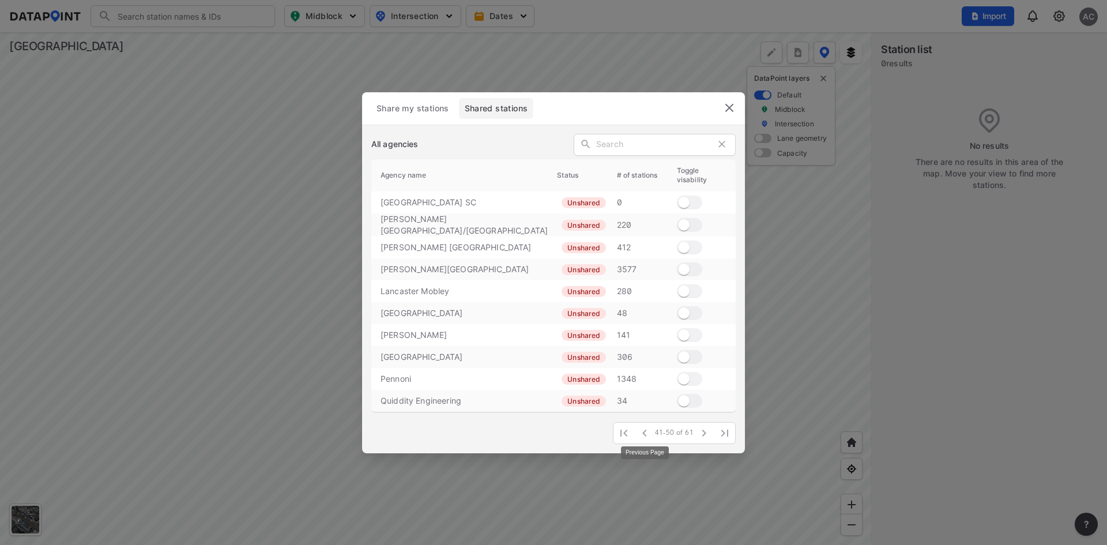
click at [649, 429] on icon "button" at bounding box center [645, 433] width 14 height 14
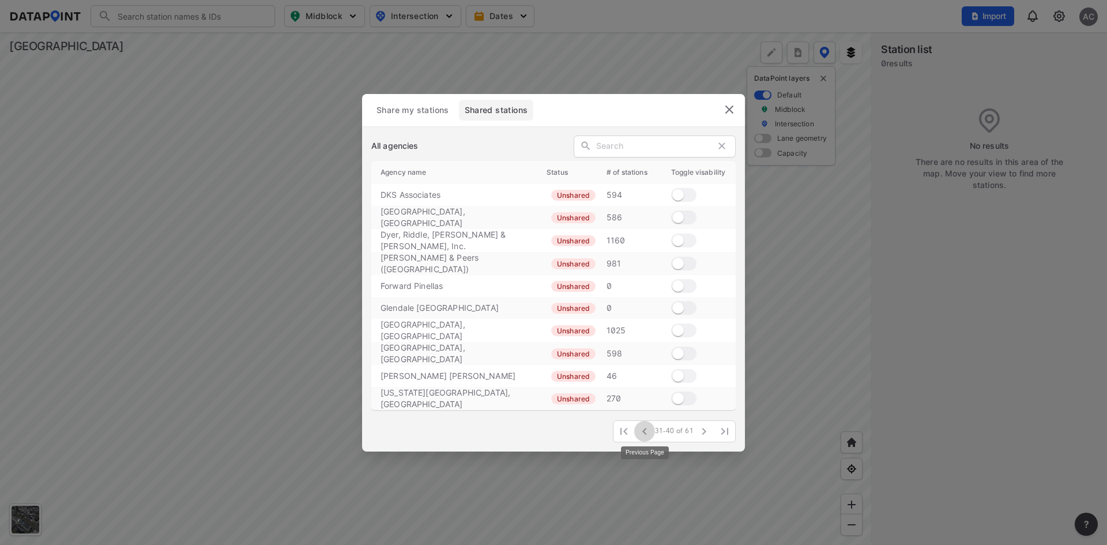
click at [649, 429] on icon "button" at bounding box center [645, 431] width 14 height 14
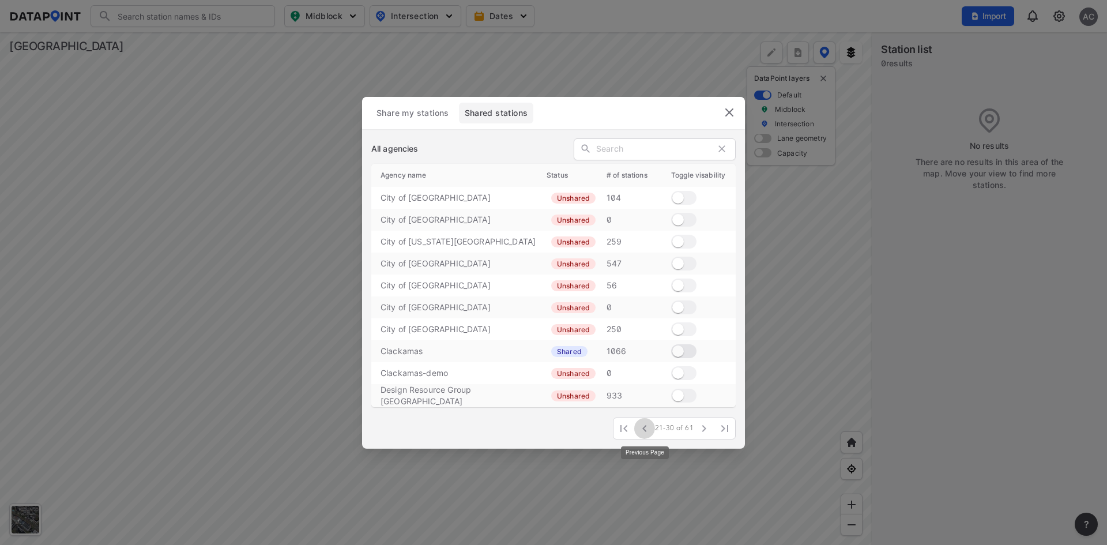
click at [649, 429] on icon "button" at bounding box center [645, 429] width 14 height 14
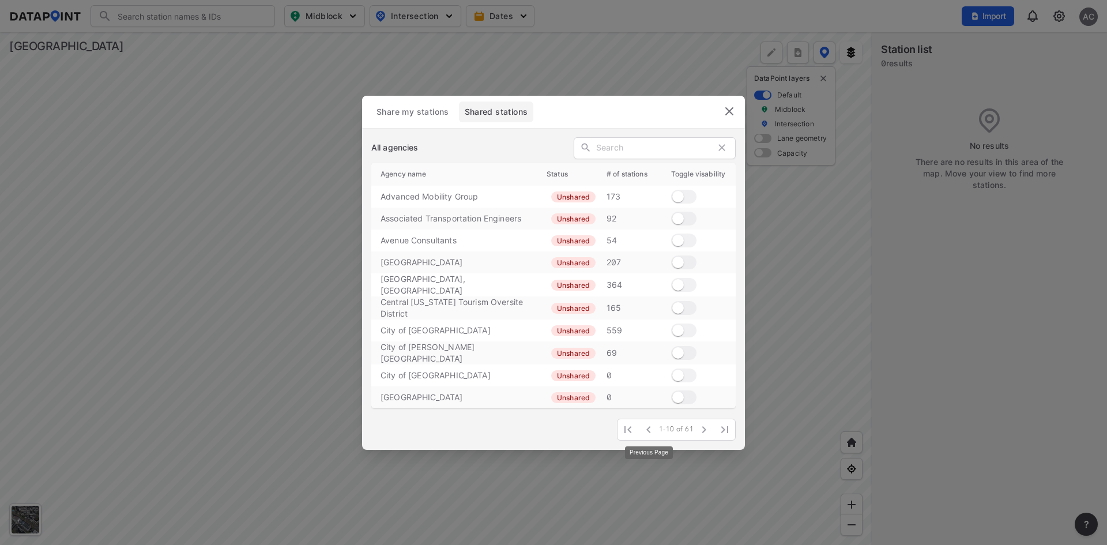
click at [649, 429] on span at bounding box center [648, 429] width 21 height 21
click at [629, 429] on span at bounding box center [628, 429] width 21 height 21
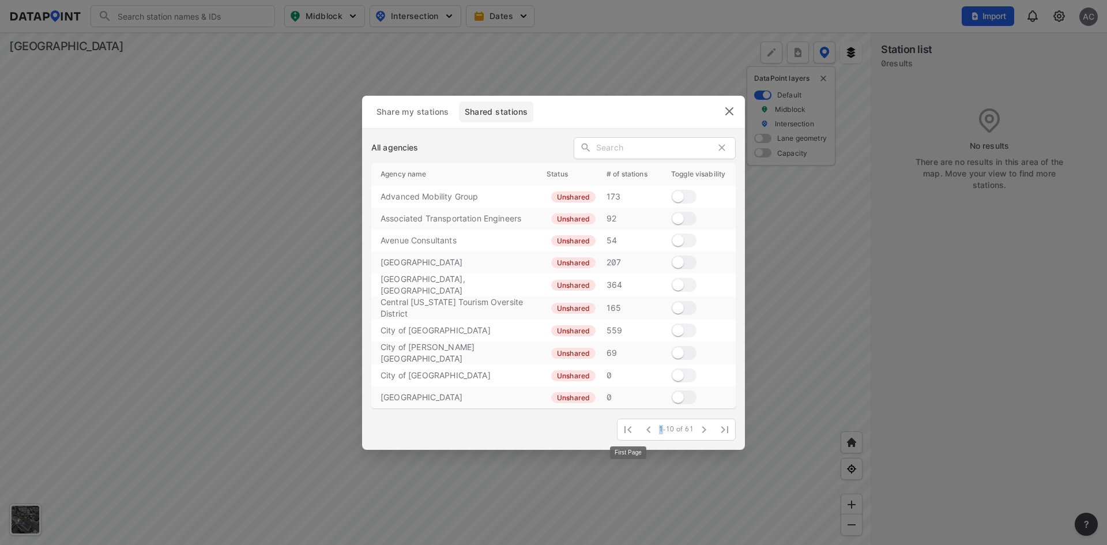
click at [629, 429] on span at bounding box center [628, 429] width 21 height 21
click at [704, 428] on icon "button" at bounding box center [704, 430] width 14 height 14
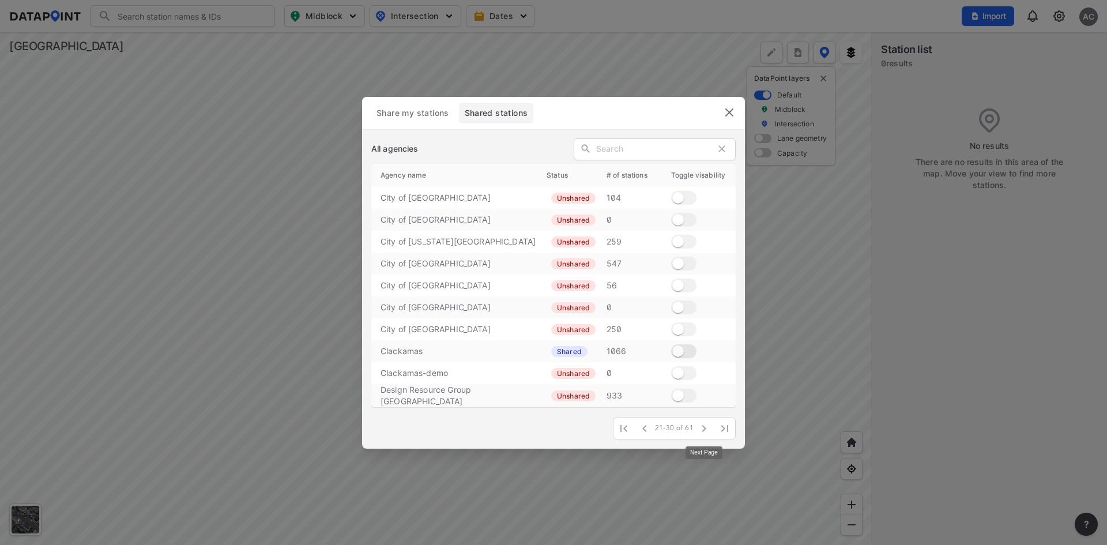
click at [704, 428] on icon "button" at bounding box center [704, 429] width 14 height 14
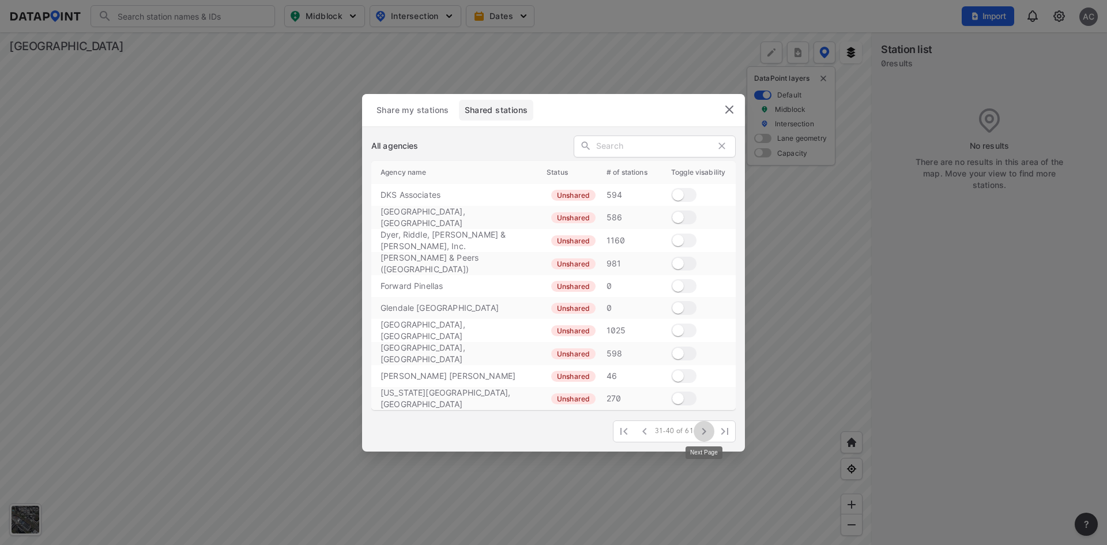
click at [704, 428] on icon "button" at bounding box center [704, 431] width 14 height 14
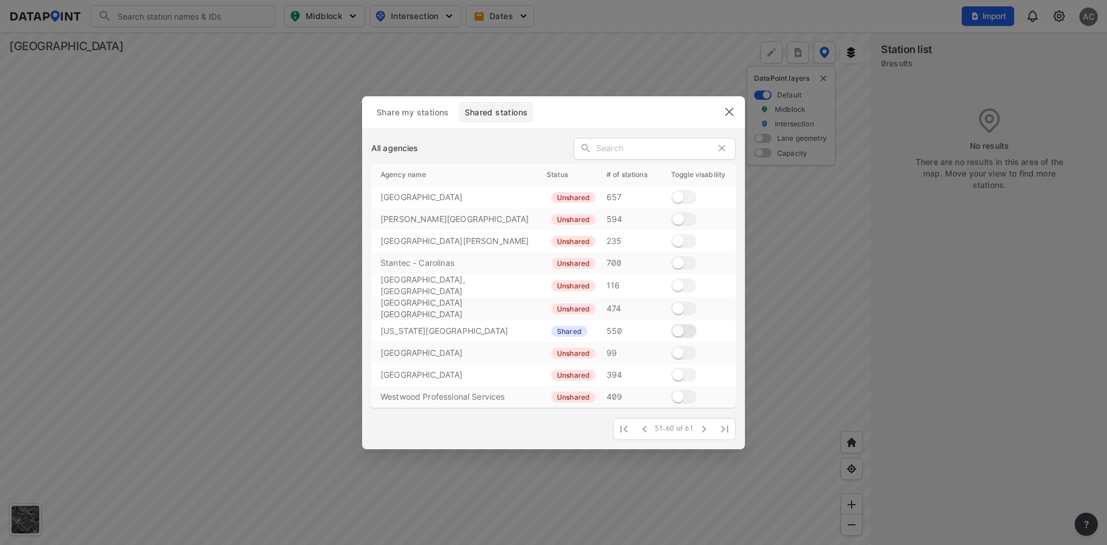
click at [731, 119] on img "delete" at bounding box center [730, 112] width 14 height 14
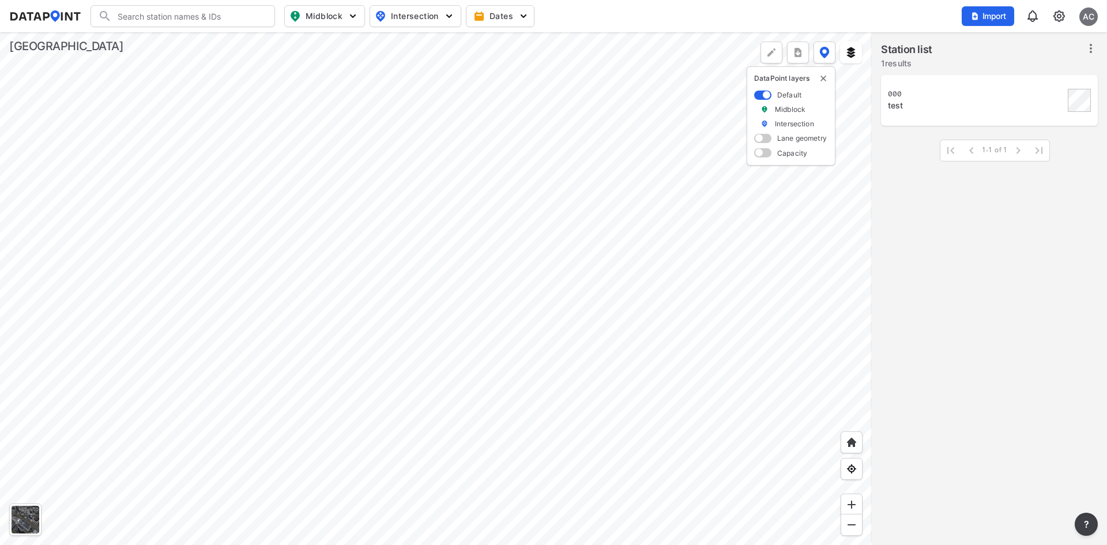
click at [315, 349] on div at bounding box center [436, 288] width 872 height 513
click at [1052, 22] on div "Import AC" at bounding box center [1030, 16] width 136 height 27
click at [1055, 18] on img at bounding box center [1059, 16] width 14 height 14
click at [995, 108] on link "Data sharing" at bounding box center [1009, 112] width 99 height 12
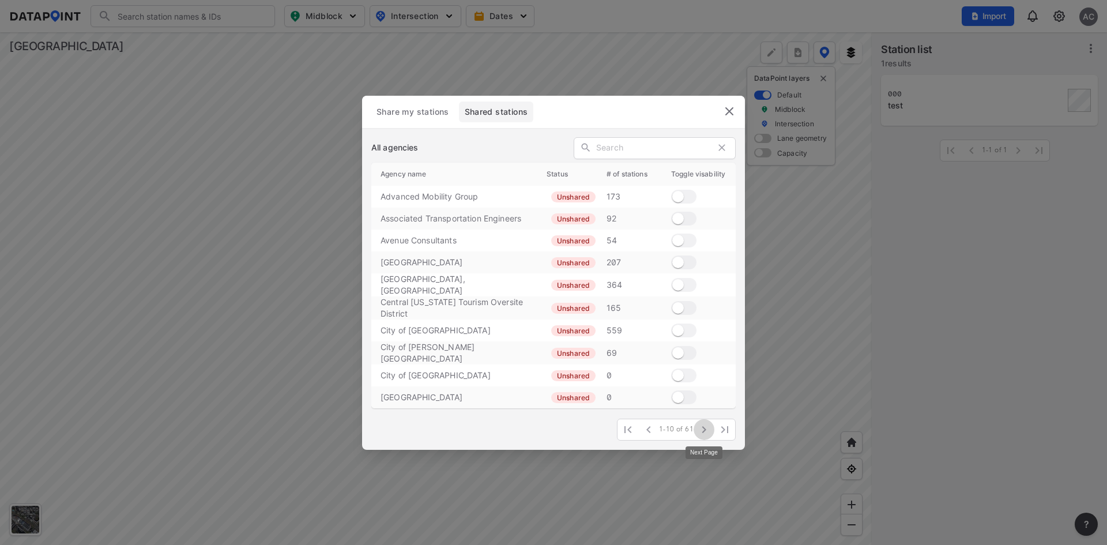
click at [698, 426] on icon "button" at bounding box center [704, 430] width 14 height 14
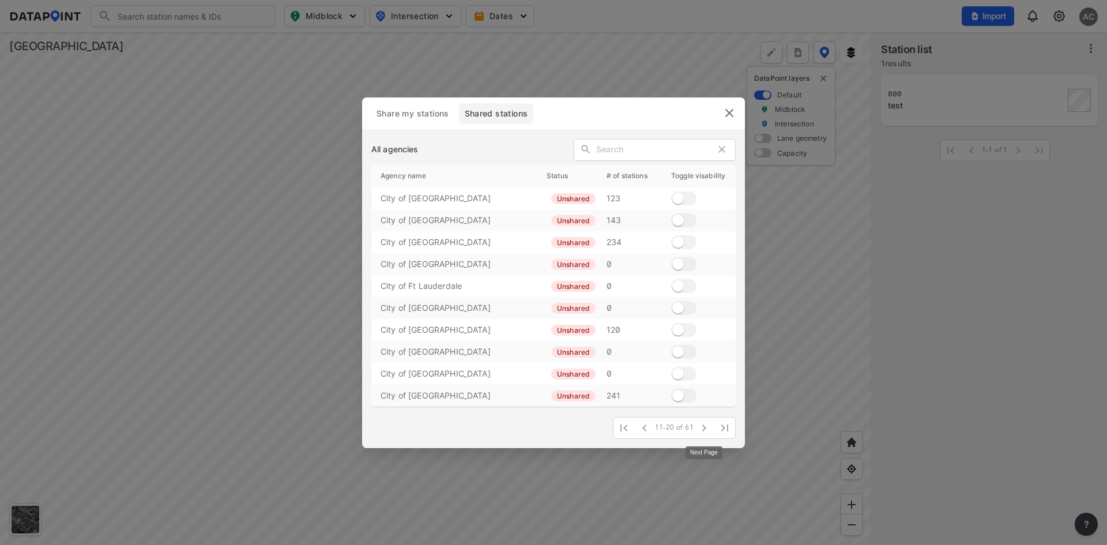
click at [698, 426] on icon "button" at bounding box center [704, 428] width 14 height 14
click at [704, 426] on icon "button" at bounding box center [704, 428] width 4 height 7
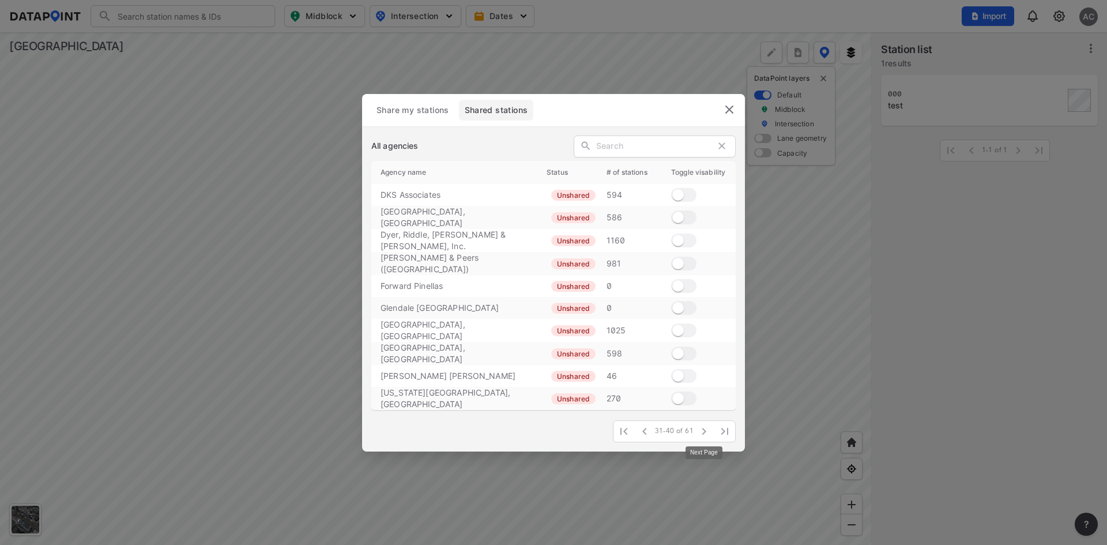
click at [704, 428] on icon "button" at bounding box center [704, 431] width 4 height 7
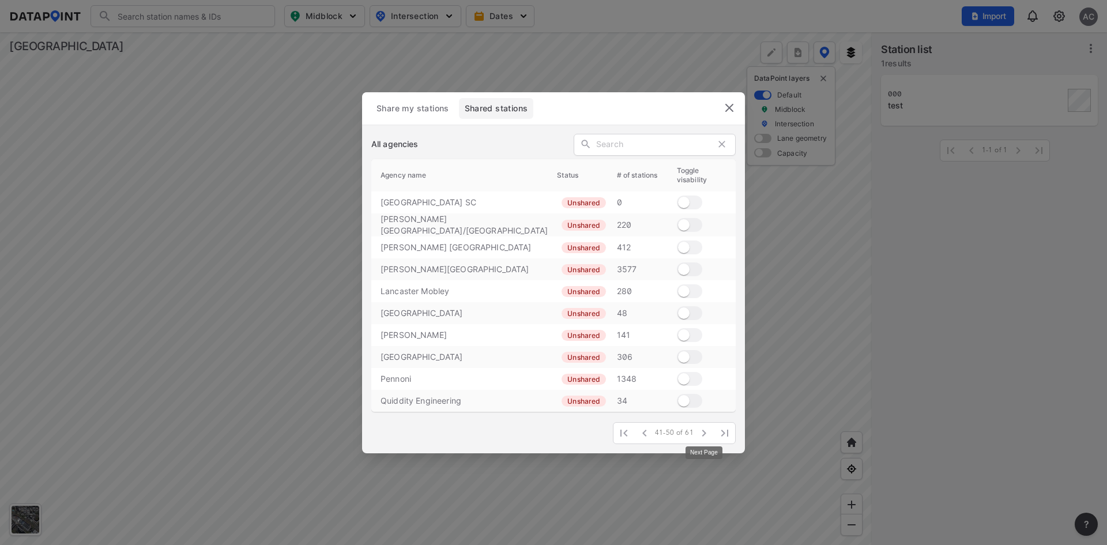
click at [704, 430] on icon "button" at bounding box center [704, 433] width 4 height 7
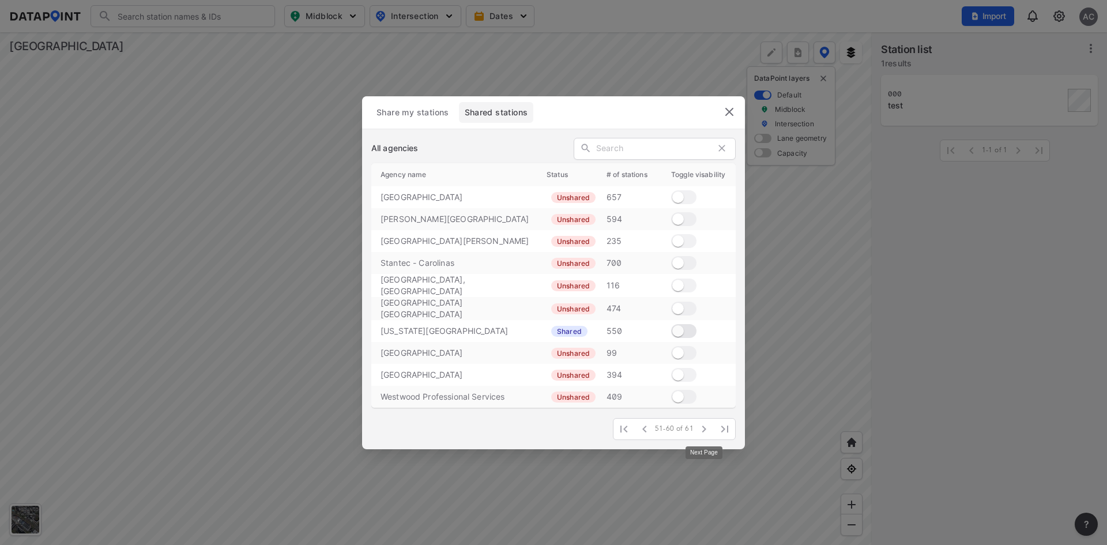
click at [704, 426] on icon "button" at bounding box center [704, 429] width 4 height 7
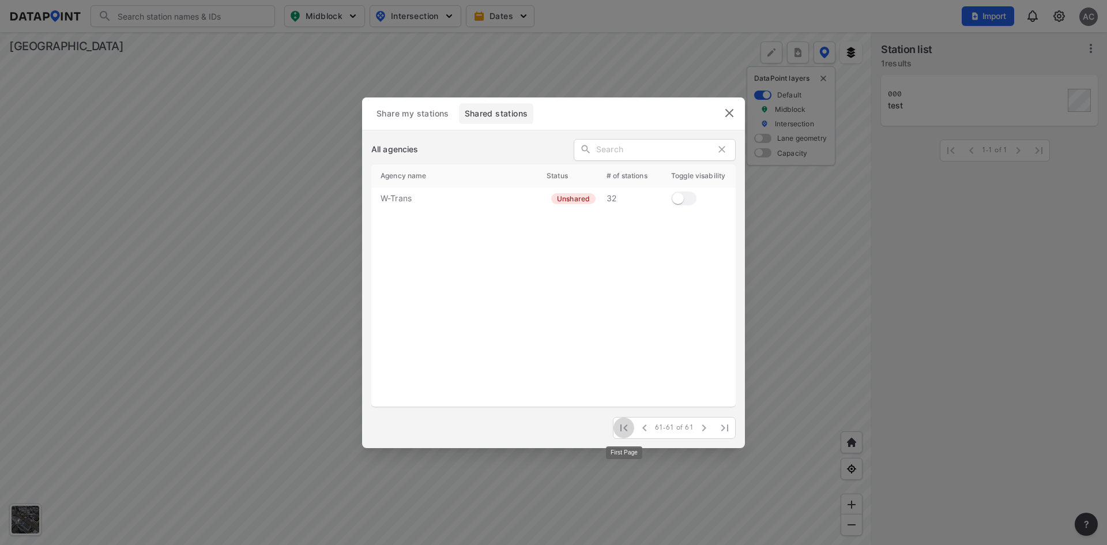
click at [626, 427] on icon "button" at bounding box center [624, 427] width 7 height 7
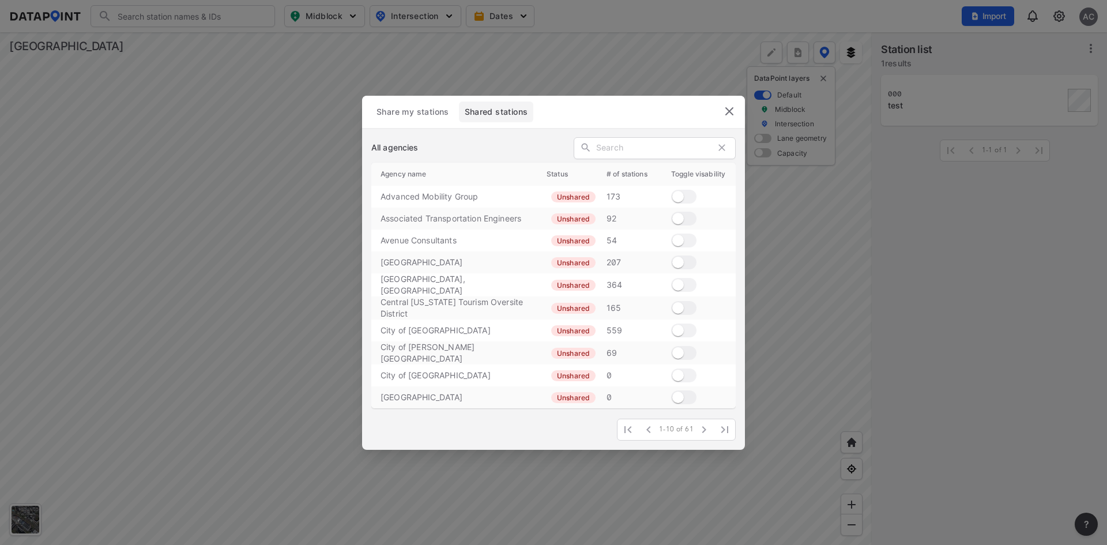
click at [731, 109] on img "delete" at bounding box center [730, 111] width 14 height 14
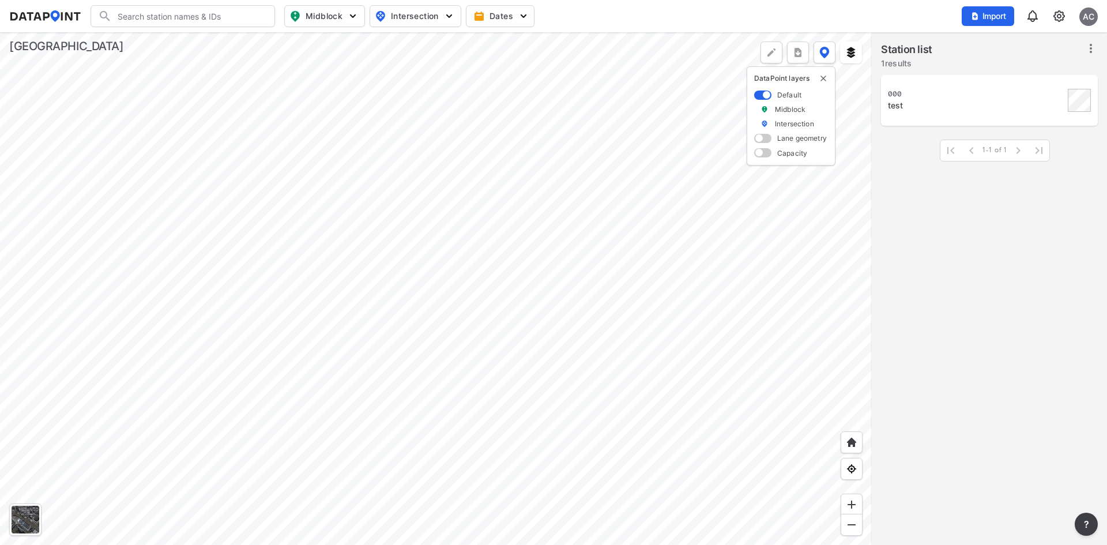
click at [753, 390] on div at bounding box center [436, 288] width 872 height 513
click at [555, 334] on div at bounding box center [436, 288] width 872 height 513
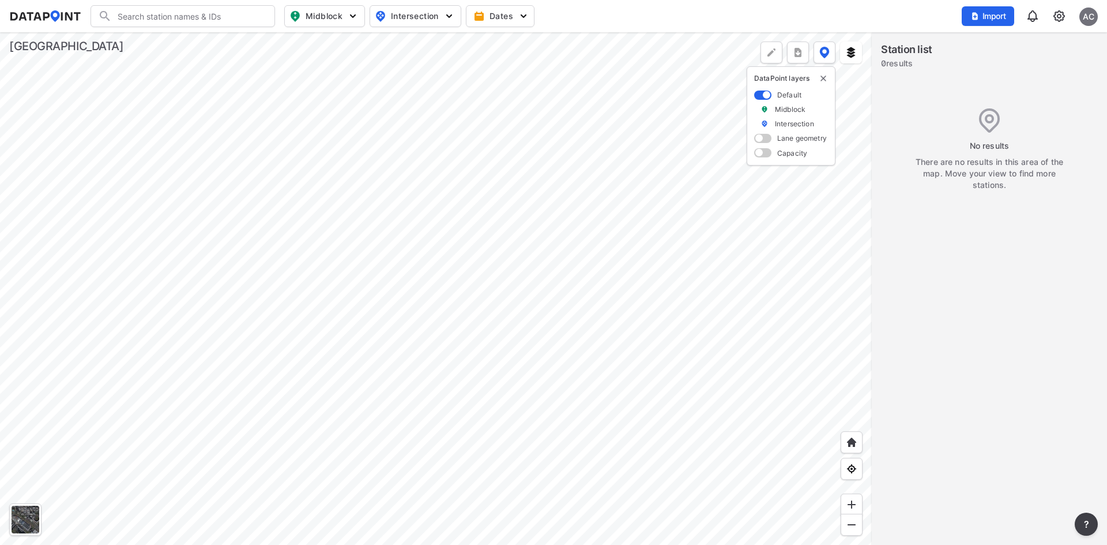
click at [393, 348] on div at bounding box center [436, 288] width 872 height 513
click at [1051, 20] on div "Import AC" at bounding box center [1030, 16] width 136 height 27
click at [1059, 20] on img at bounding box center [1059, 16] width 14 height 14
click at [1004, 116] on link "Data sharing" at bounding box center [1009, 112] width 99 height 12
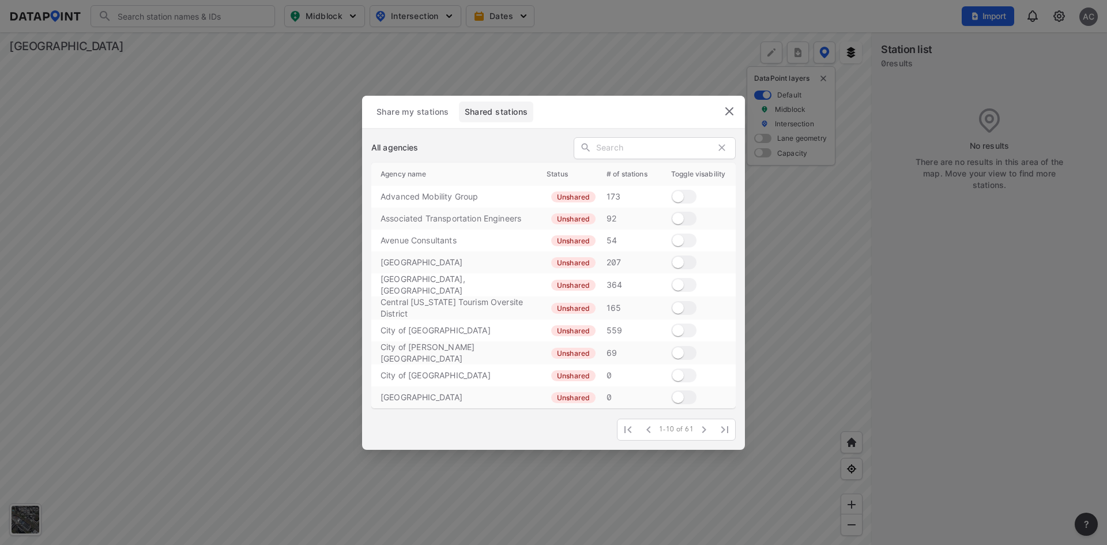
click at [438, 111] on span "Share my stations" at bounding box center [413, 112] width 74 height 12
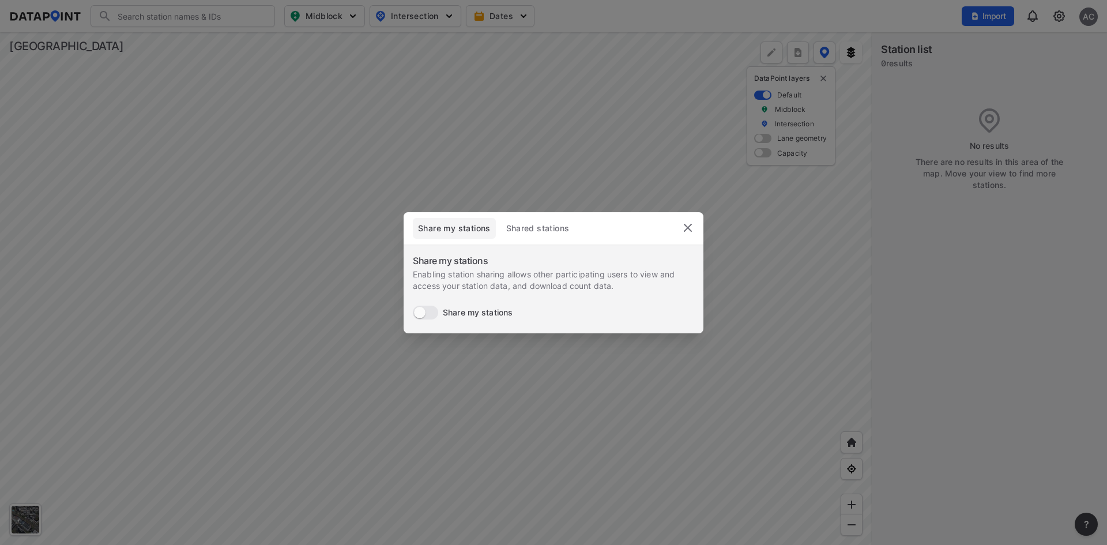
click at [563, 245] on div "Share my stations Shared stations" at bounding box center [553, 232] width 281 height 28
click at [559, 231] on span "Shared stations" at bounding box center [537, 229] width 65 height 12
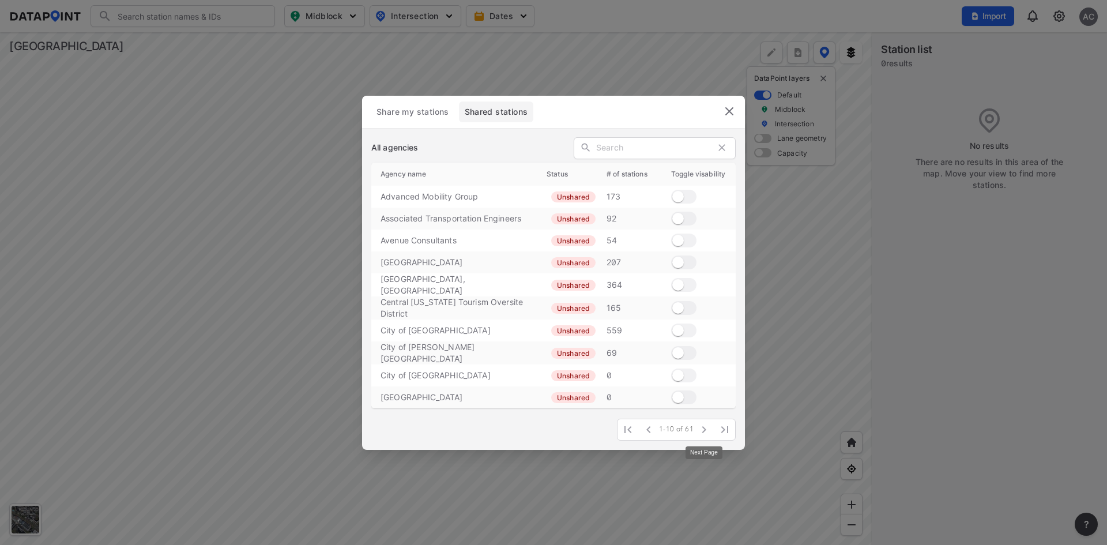
click at [706, 428] on icon "button" at bounding box center [704, 430] width 14 height 14
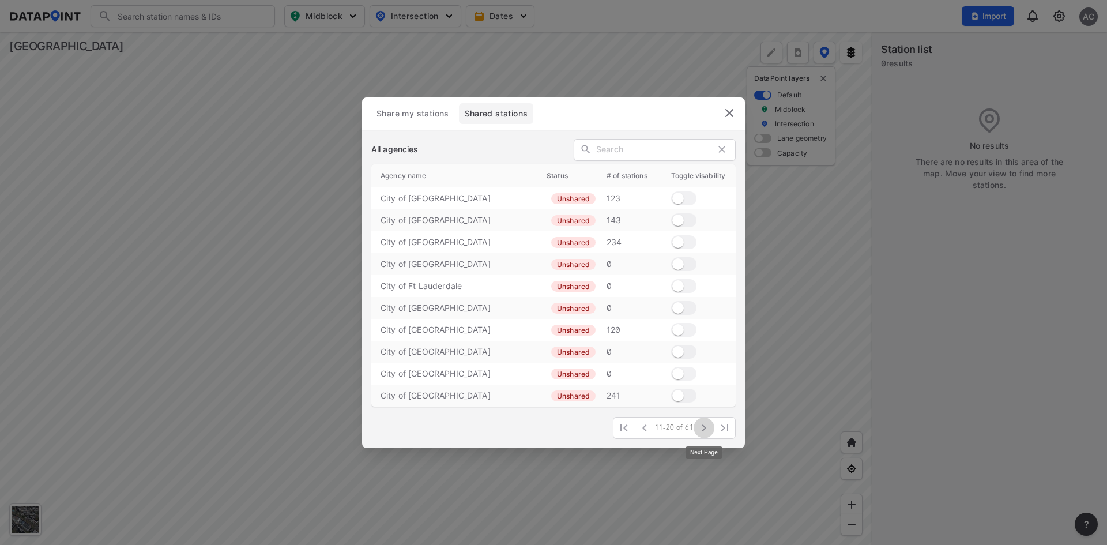
click at [702, 427] on icon "button" at bounding box center [704, 428] width 14 height 14
click at [686, 354] on input "checkbox" at bounding box center [678, 351] width 42 height 14
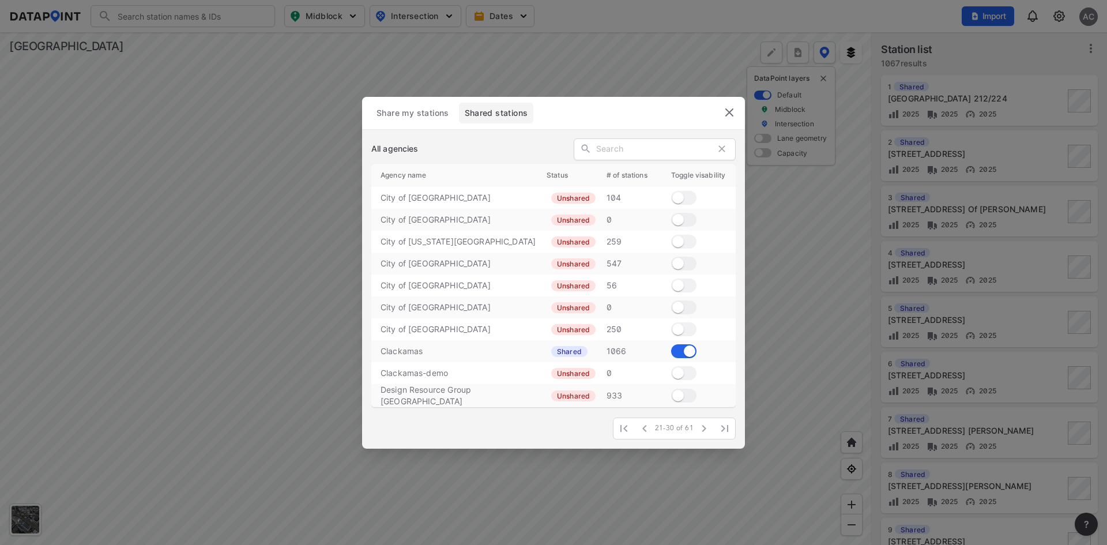
click at [686, 354] on input "checkbox" at bounding box center [690, 351] width 42 height 14
checkbox input "false"
click at [730, 115] on img "delete" at bounding box center [730, 113] width 14 height 14
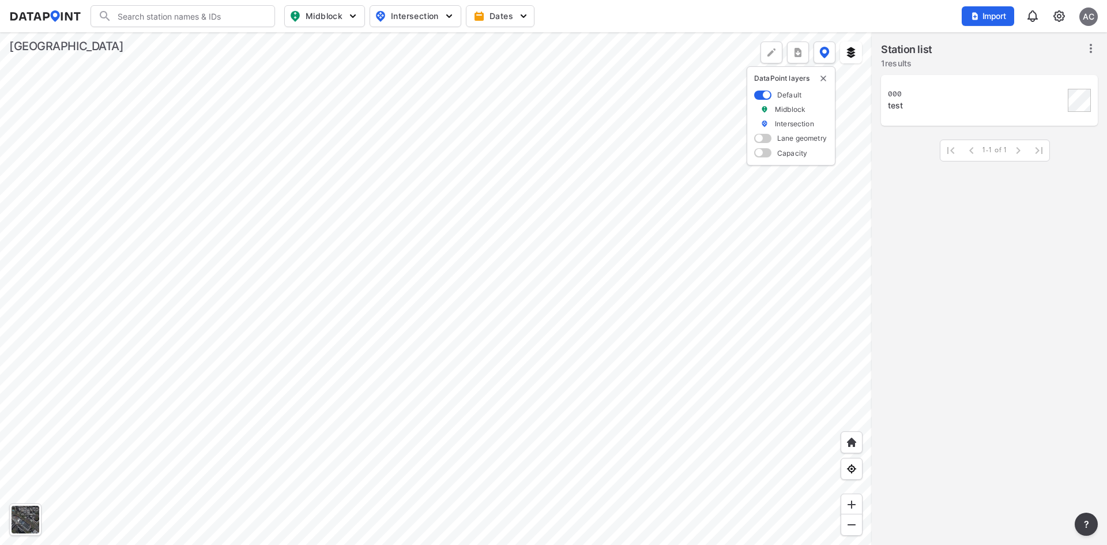
click at [255, 157] on div at bounding box center [436, 288] width 872 height 513
click at [572, 409] on div at bounding box center [436, 288] width 872 height 513
click at [950, 95] on div "000" at bounding box center [976, 93] width 176 height 9
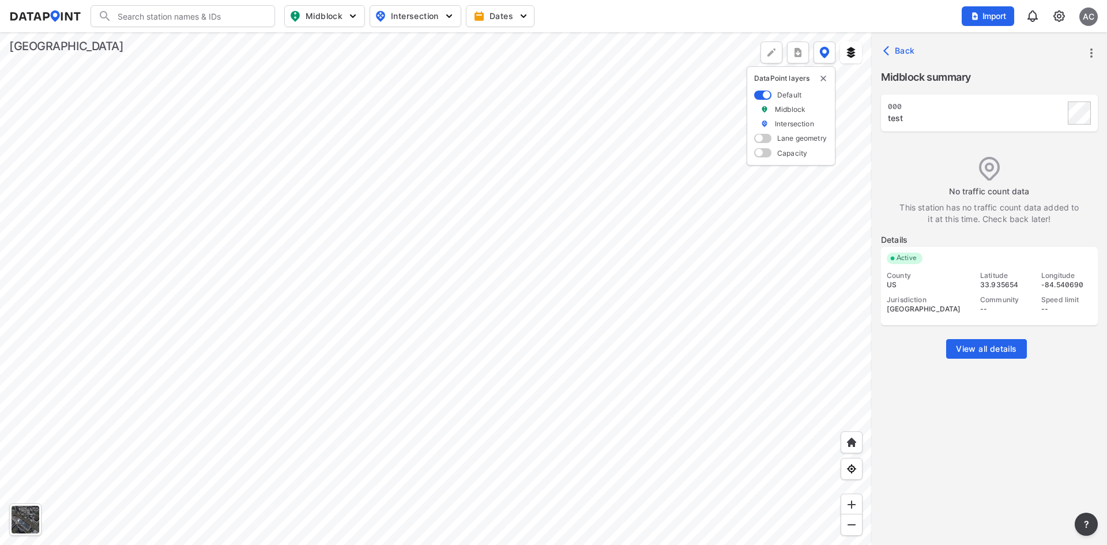
click at [1057, 17] on img at bounding box center [1059, 16] width 14 height 14
click at [990, 111] on link "Data sharing" at bounding box center [1009, 112] width 99 height 12
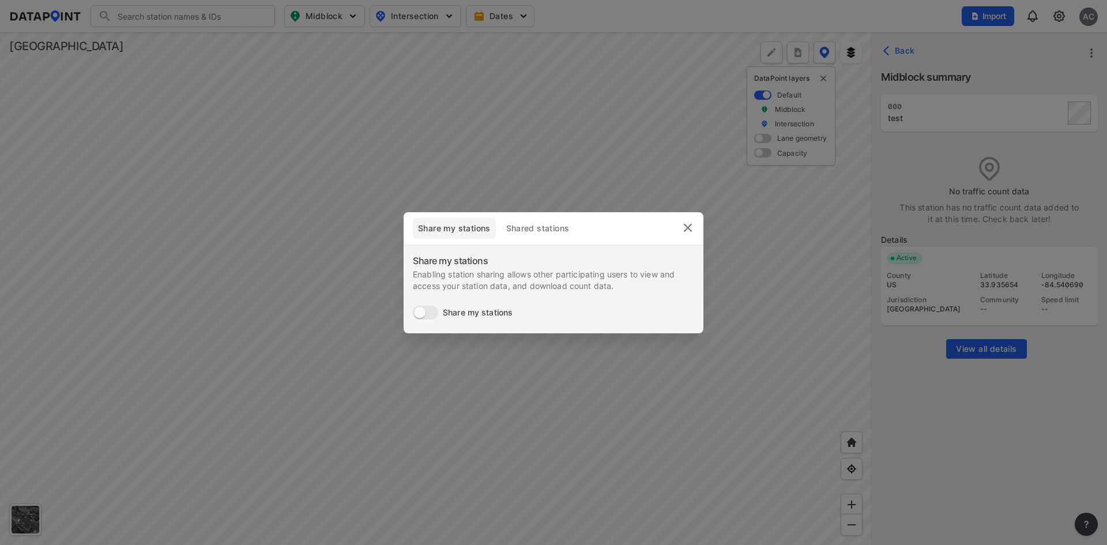
click at [520, 232] on span "Shared stations" at bounding box center [537, 229] width 65 height 12
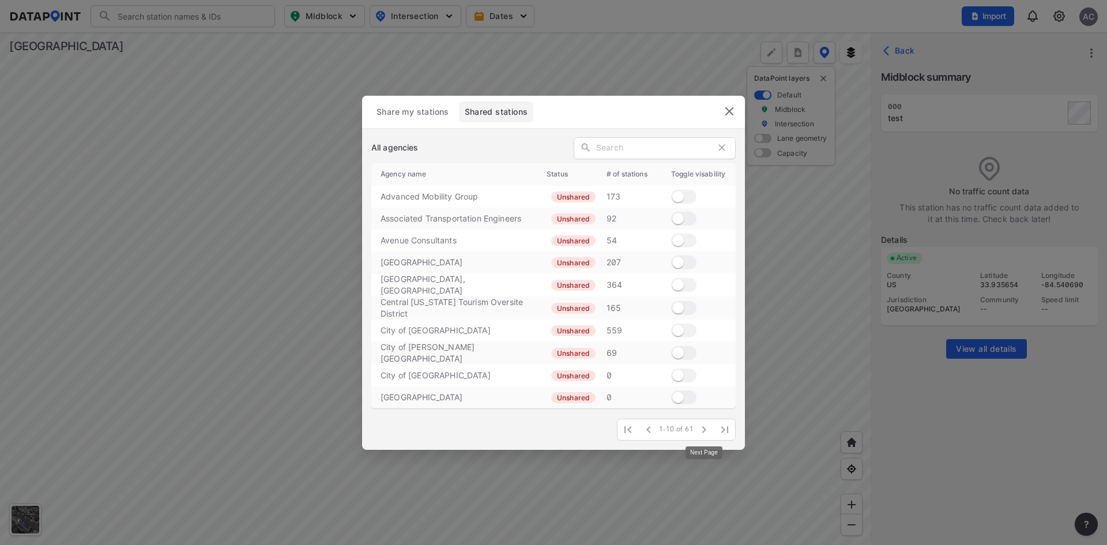
click at [712, 431] on button "button" at bounding box center [704, 429] width 21 height 21
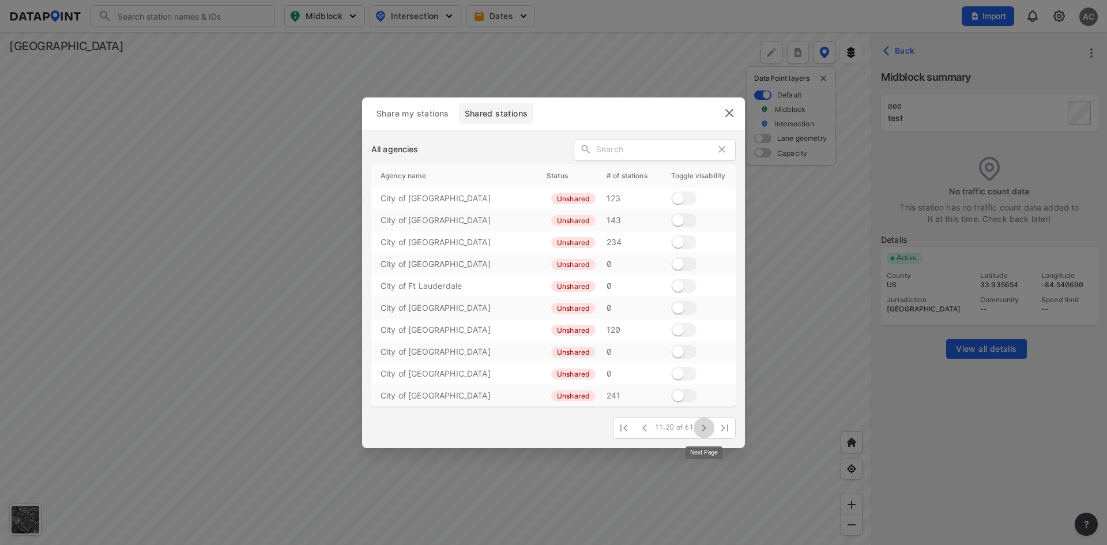
click at [707, 430] on icon "button" at bounding box center [704, 428] width 14 height 14
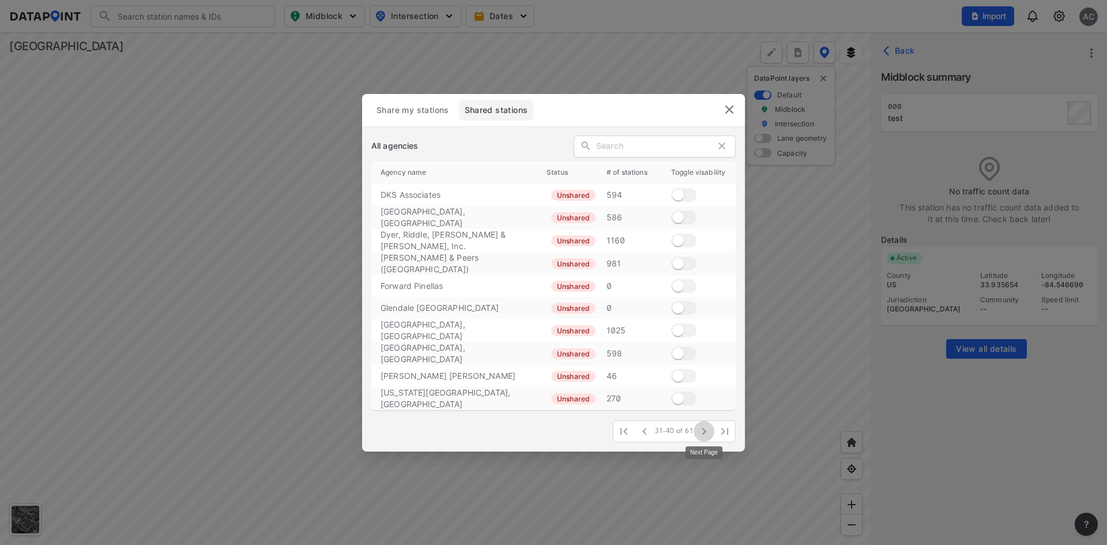
click at [707, 430] on icon "button" at bounding box center [704, 431] width 14 height 14
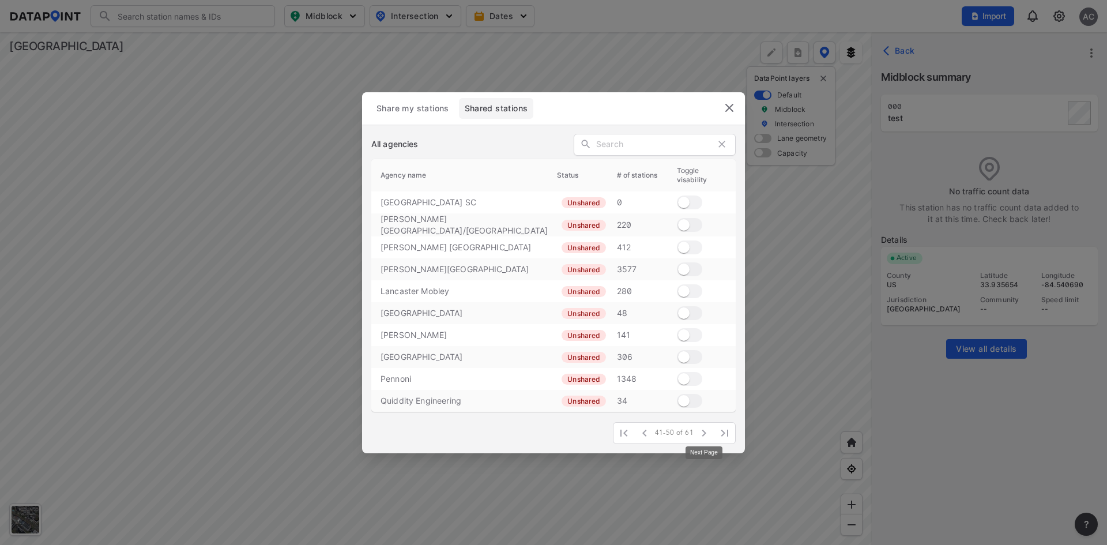
click at [707, 430] on icon "button" at bounding box center [704, 433] width 14 height 14
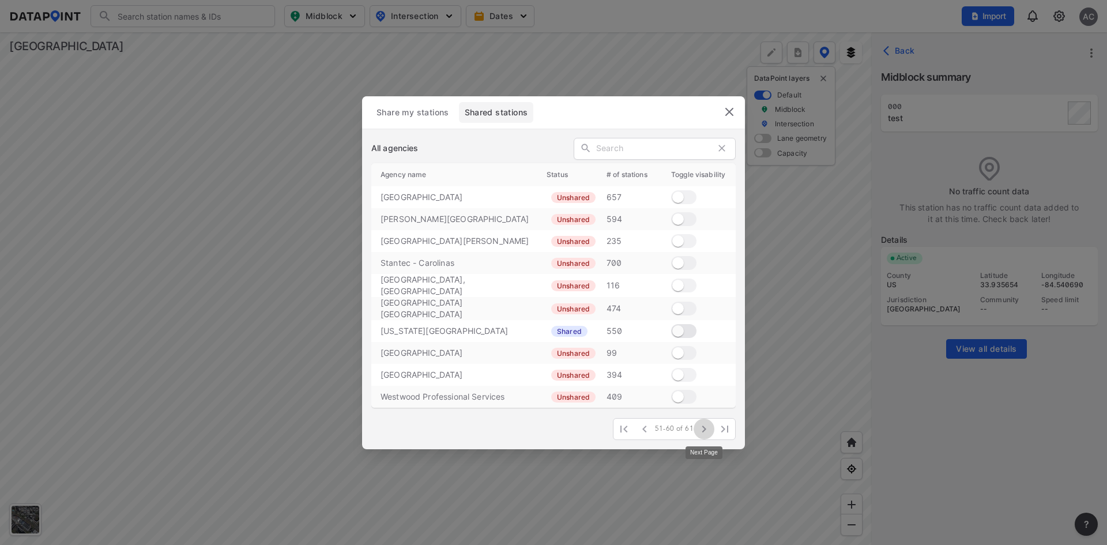
click at [707, 430] on icon "button" at bounding box center [704, 429] width 14 height 14
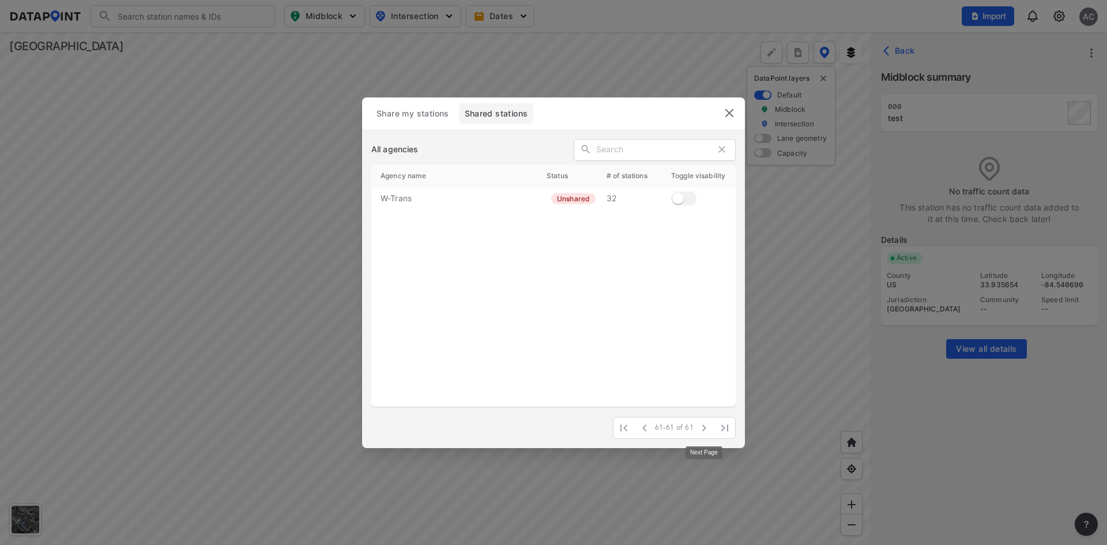
click at [707, 430] on span at bounding box center [704, 428] width 21 height 21
click at [646, 426] on icon "button" at bounding box center [644, 427] width 4 height 7
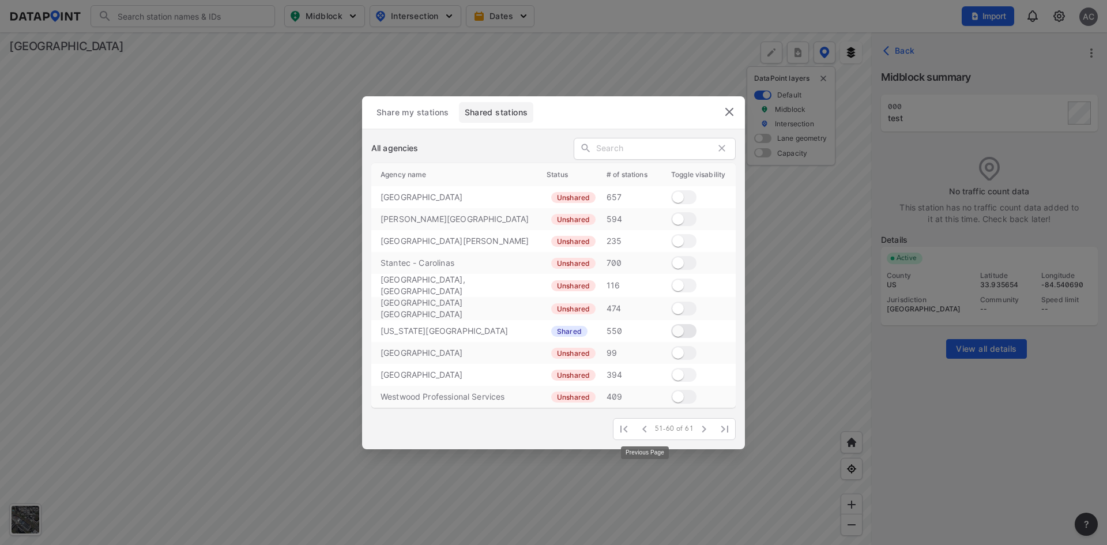
click at [646, 426] on icon "button" at bounding box center [644, 429] width 4 height 7
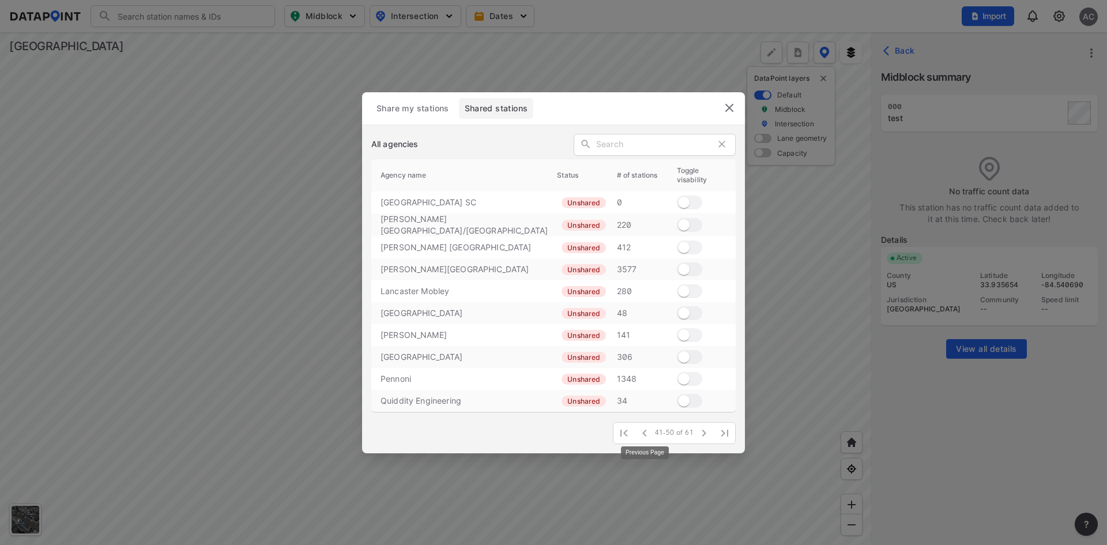
click at [646, 430] on icon "button" at bounding box center [644, 433] width 4 height 7
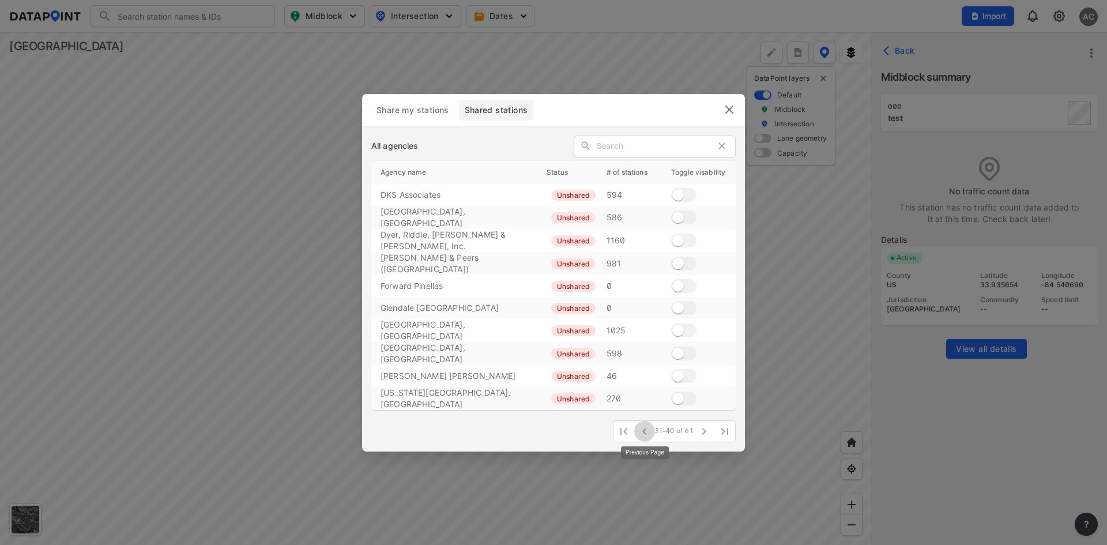
click at [646, 428] on icon "button" at bounding box center [644, 431] width 4 height 7
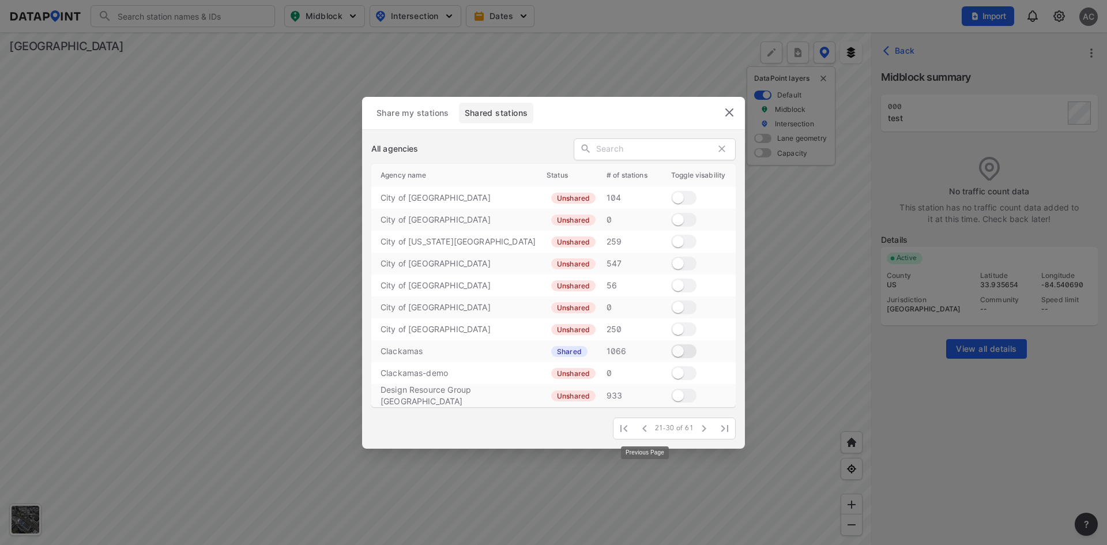
click at [646, 426] on icon "button" at bounding box center [645, 429] width 14 height 14
click at [646, 426] on icon "button" at bounding box center [644, 427] width 4 height 7
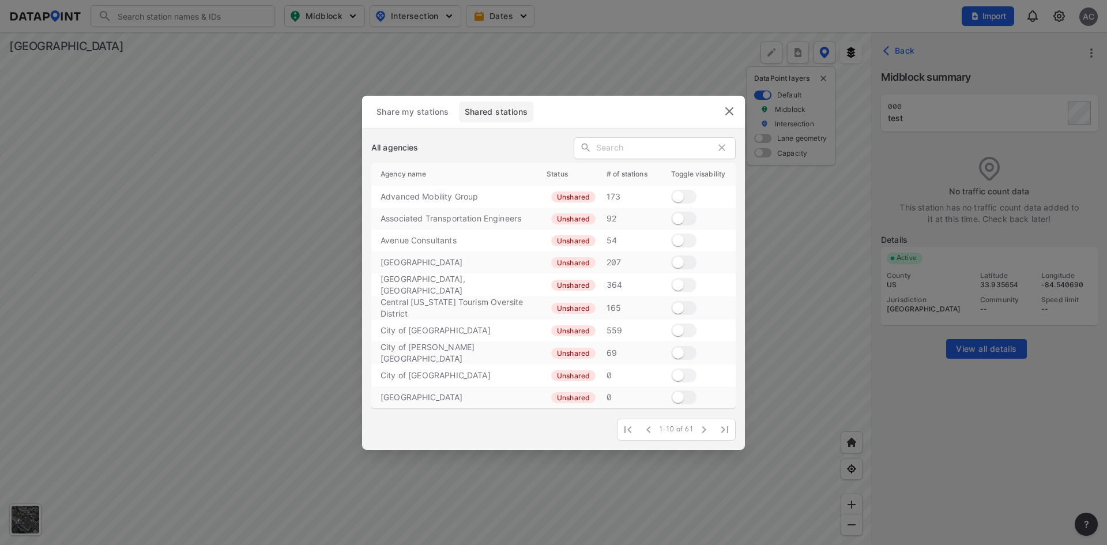
click at [733, 116] on img "delete" at bounding box center [730, 111] width 14 height 14
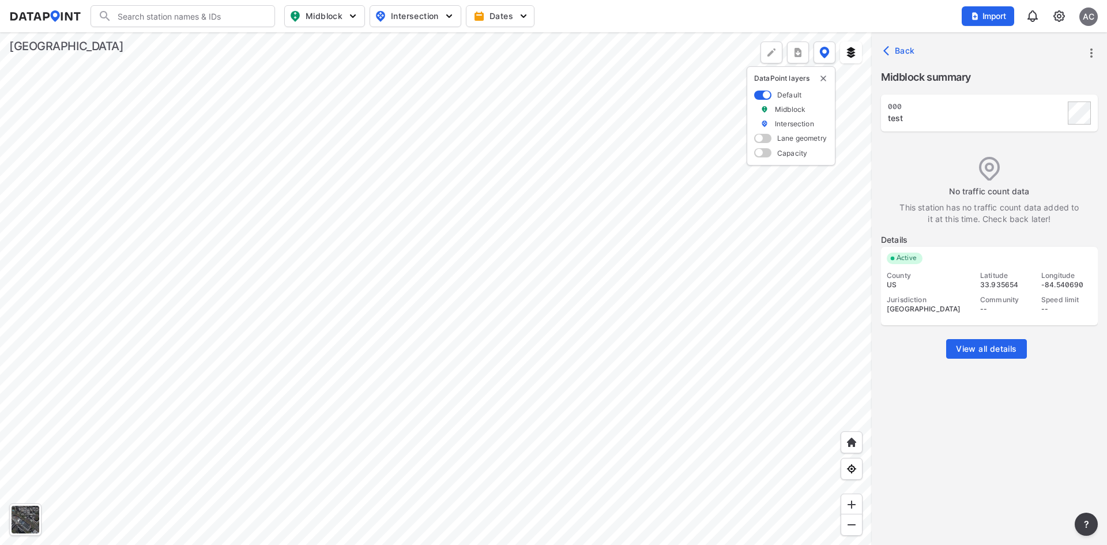
click at [571, 303] on div at bounding box center [436, 288] width 872 height 513
click at [510, 254] on div at bounding box center [436, 288] width 872 height 513
click at [640, 305] on div at bounding box center [436, 288] width 872 height 513
click at [855, 47] on img at bounding box center [851, 53] width 12 height 12
click at [823, 50] on img at bounding box center [824, 53] width 10 height 12
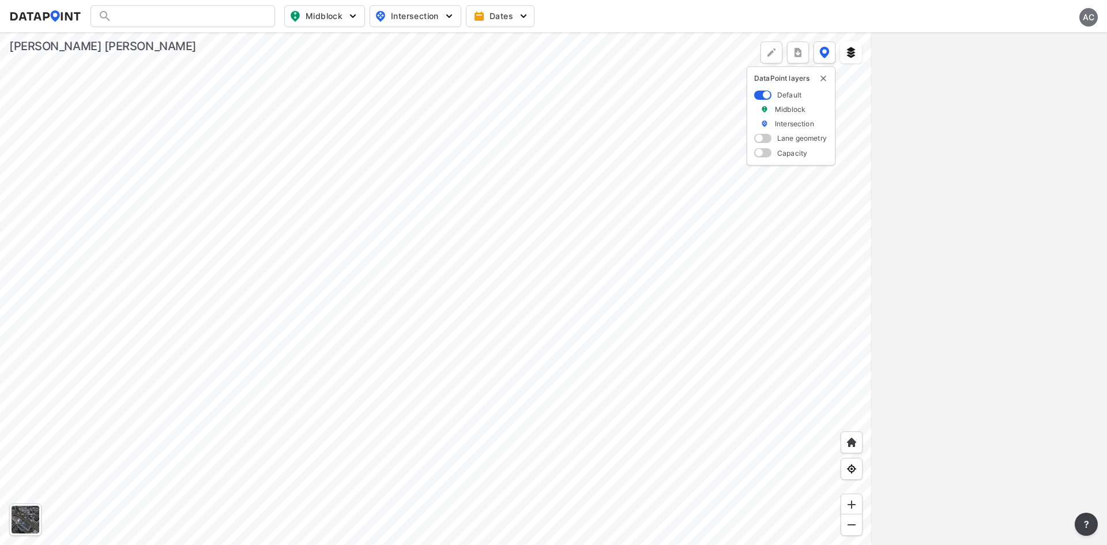
click at [1086, 16] on div "AC" at bounding box center [1089, 17] width 18 height 18
click at [1048, 68] on p "Log out" at bounding box center [1049, 66] width 97 height 21
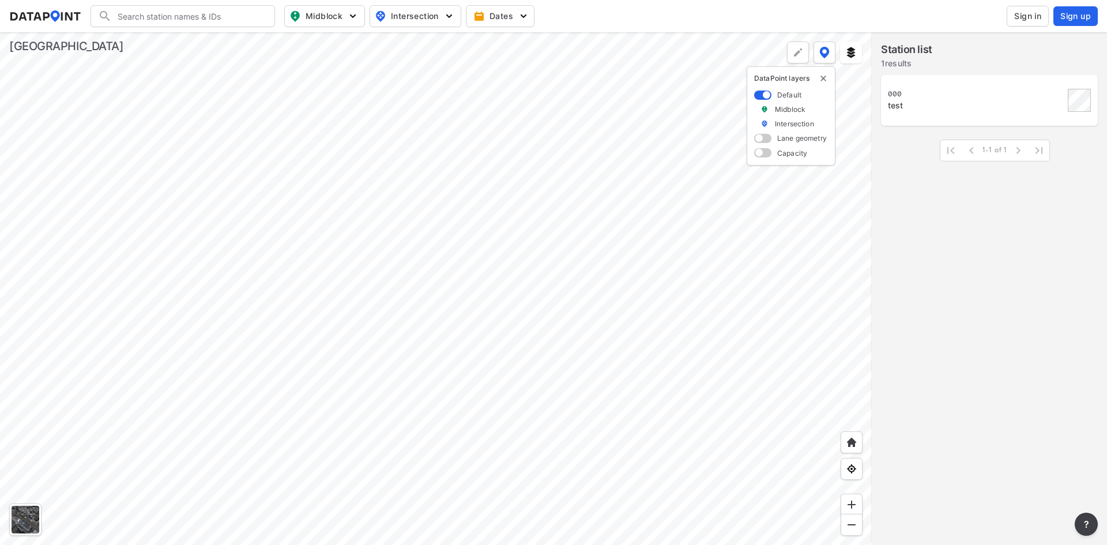
click at [378, 418] on div at bounding box center [436, 288] width 872 height 513
click at [386, 337] on div at bounding box center [436, 288] width 872 height 513
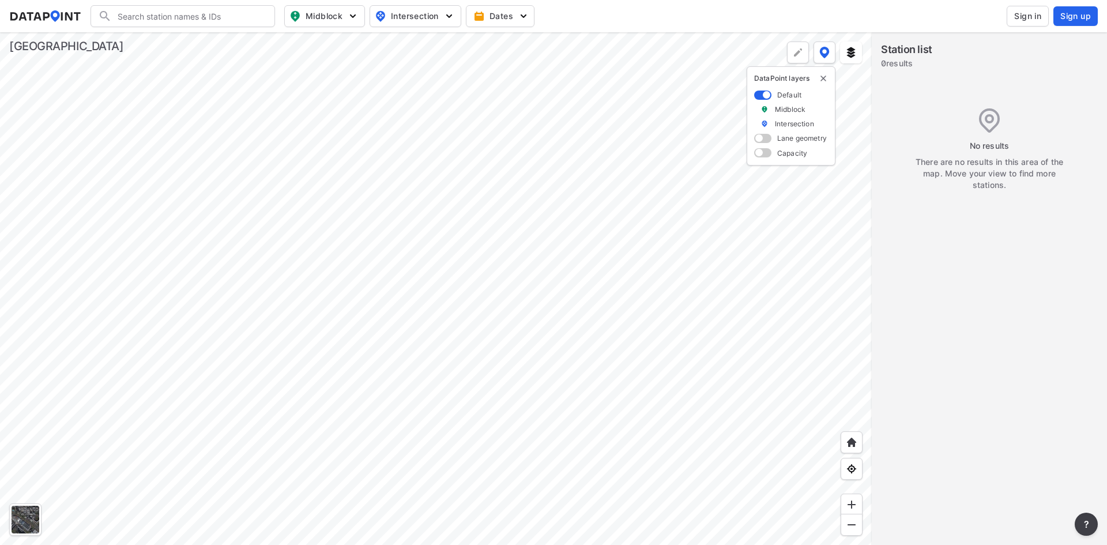
click at [822, 80] on img "delete" at bounding box center [823, 78] width 9 height 9
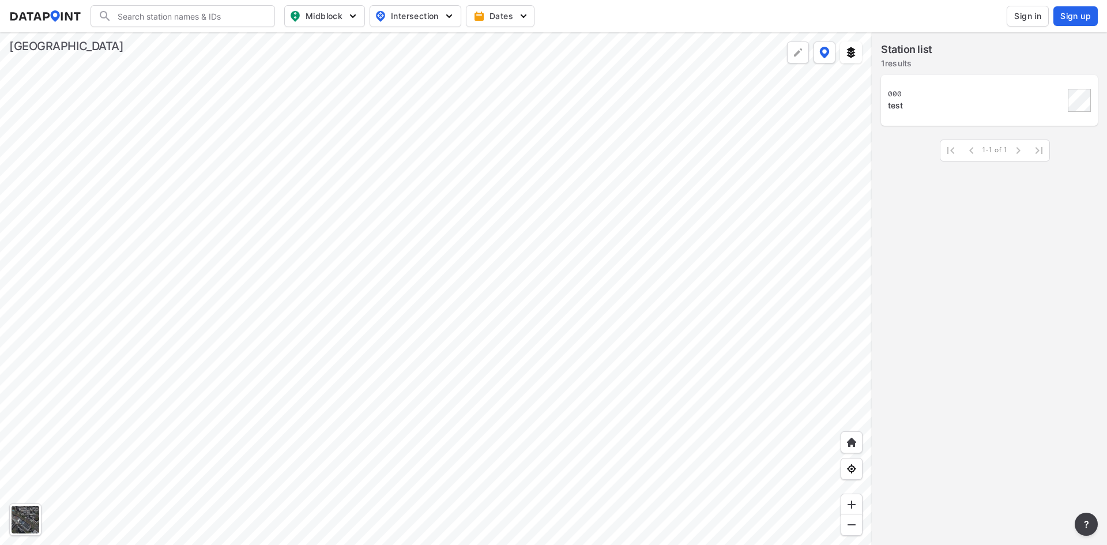
click at [450, 311] on div at bounding box center [436, 288] width 872 height 513
click at [408, 315] on div at bounding box center [436, 288] width 872 height 513
click at [313, 287] on div at bounding box center [436, 288] width 872 height 513
click at [0, 66] on div at bounding box center [436, 288] width 872 height 513
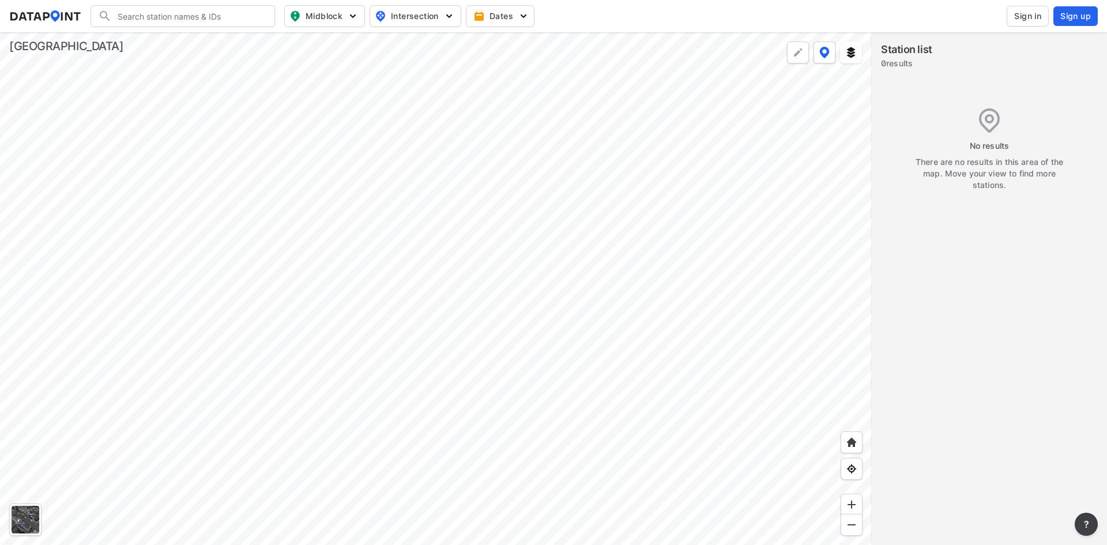
click at [641, 330] on div at bounding box center [436, 288] width 872 height 513
click at [498, 296] on div at bounding box center [436, 288] width 872 height 513
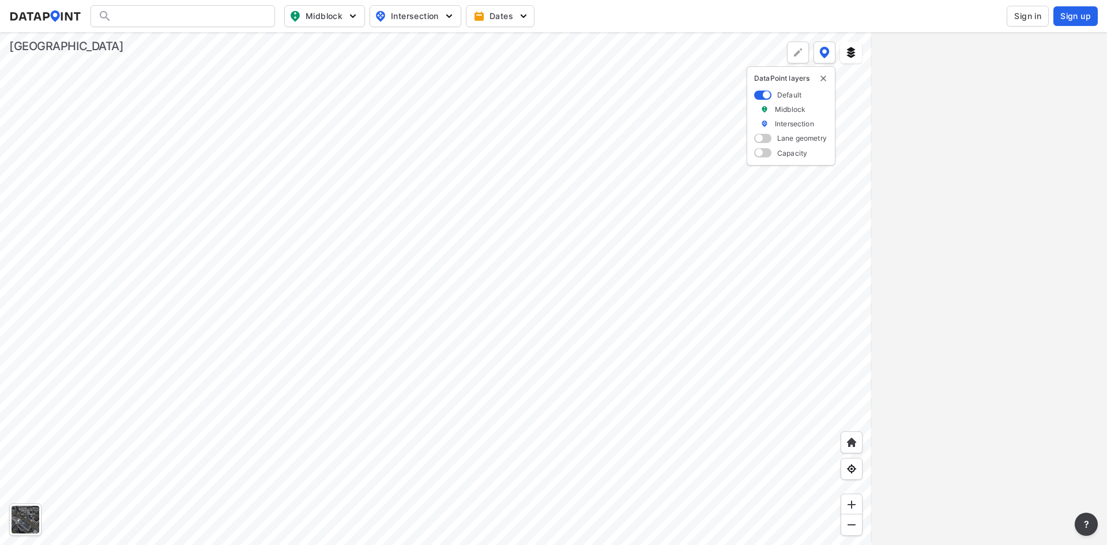
click at [826, 78] on img "delete" at bounding box center [823, 78] width 9 height 9
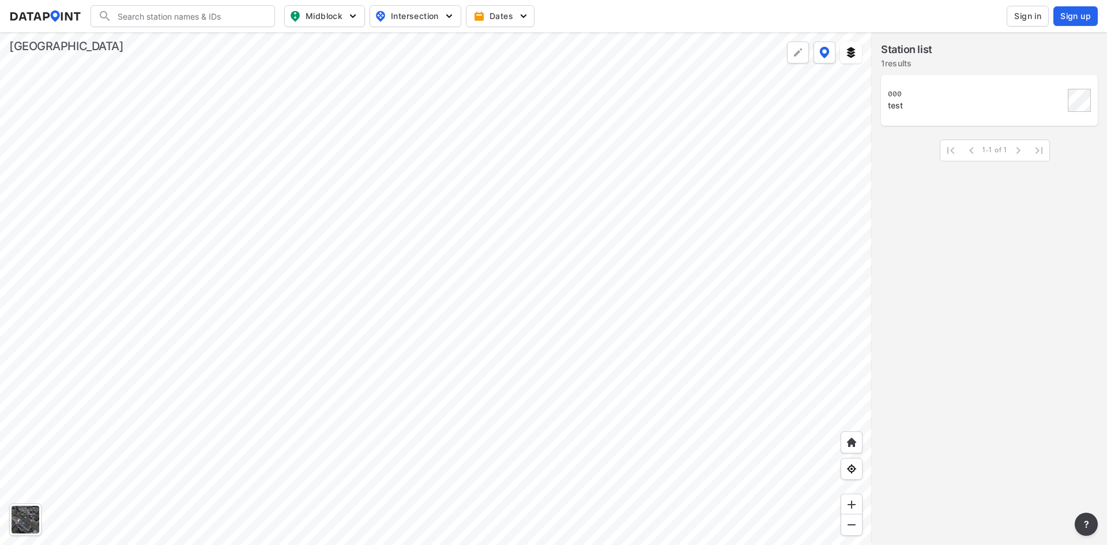
click at [446, 421] on div at bounding box center [436, 288] width 872 height 513
click at [561, 318] on div at bounding box center [436, 288] width 872 height 513
click at [595, 318] on div at bounding box center [436, 288] width 872 height 513
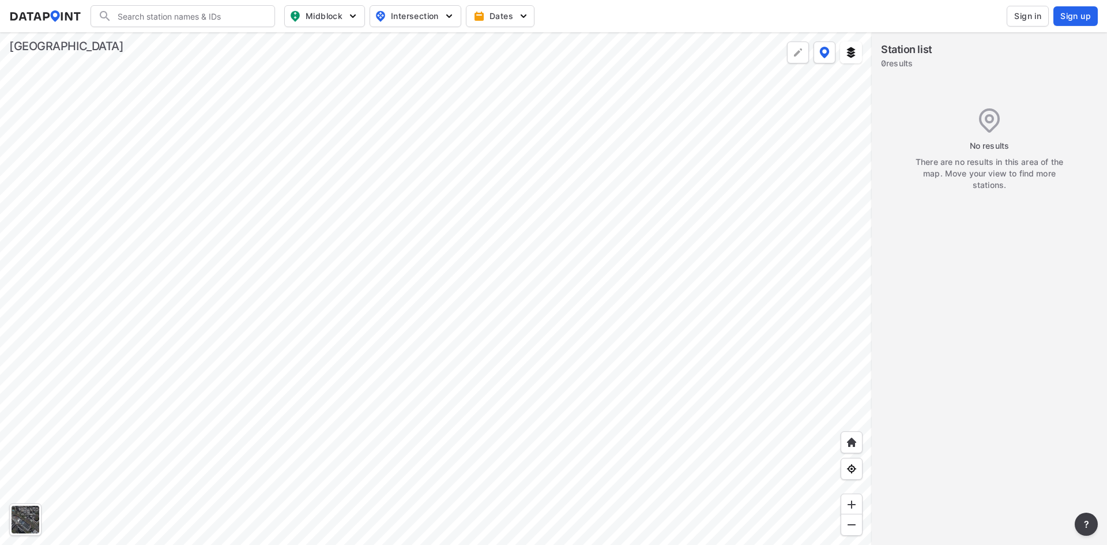
click at [422, 225] on div at bounding box center [436, 288] width 872 height 513
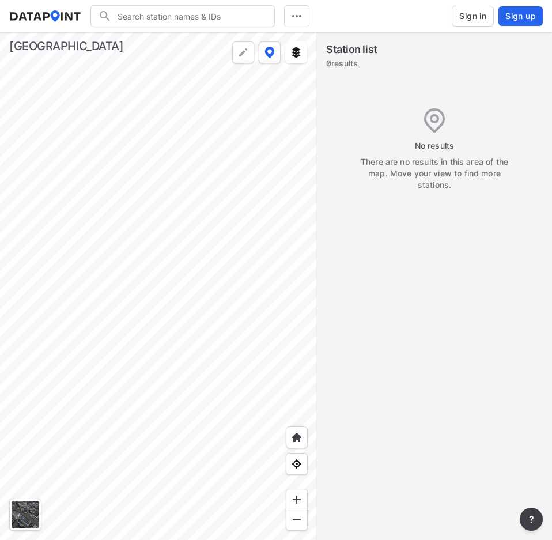
click at [358, 75] on div "Station list 0 results No results There are no results in this area of the map.…" at bounding box center [434, 104] width 235 height 145
